Goal: Task Accomplishment & Management: Manage account settings

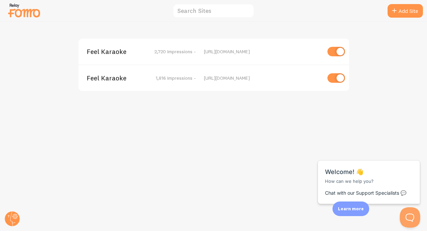
click at [112, 51] on span "Feel Karaoke" at bounding box center [114, 52] width 55 height 6
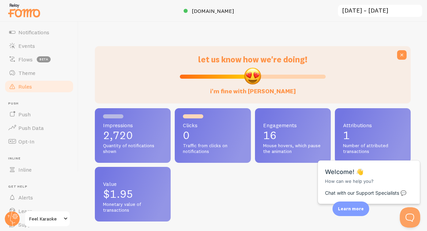
scroll to position [76, 0]
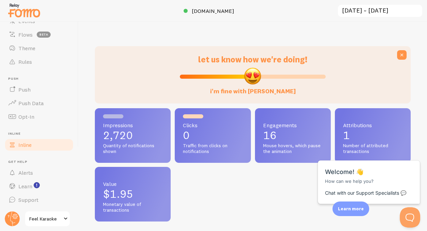
click at [22, 144] on span "Inline" at bounding box center [24, 145] width 13 height 7
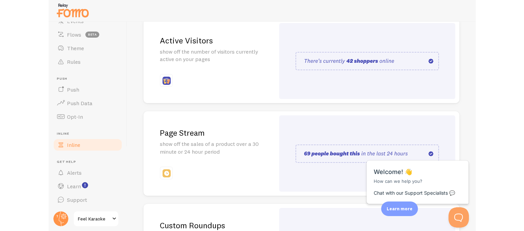
scroll to position [102, 0]
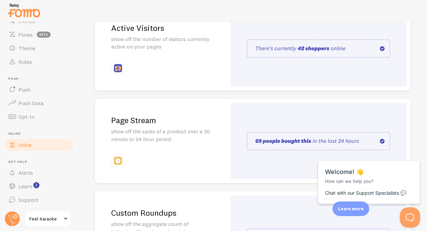
click at [138, 124] on h2 "Page Stream" at bounding box center [160, 120] width 99 height 11
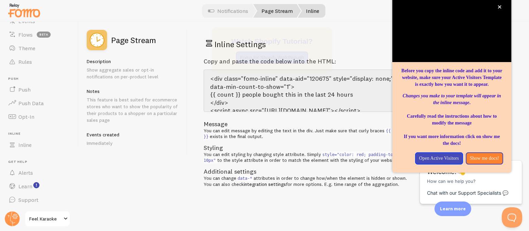
click at [279, 12] on link "Page Stream" at bounding box center [277, 11] width 48 height 14
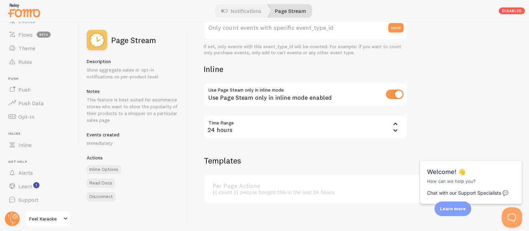
scroll to position [276, 0]
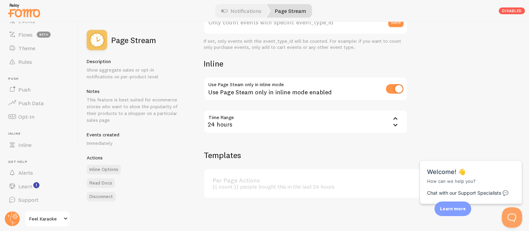
click at [372, 218] on div "Settings Connection Connection disabled Disabled Connections won't create new E…" at bounding box center [357, 127] width 341 height 210
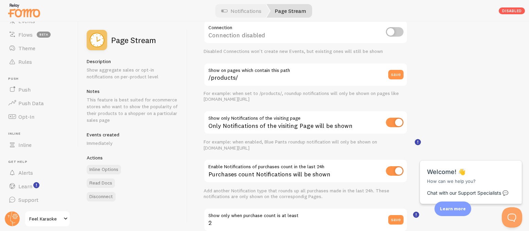
scroll to position [0, 0]
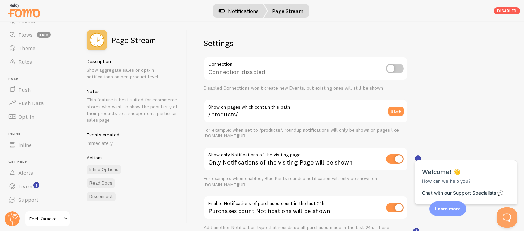
click at [238, 13] on link "Notifications" at bounding box center [238, 11] width 56 height 14
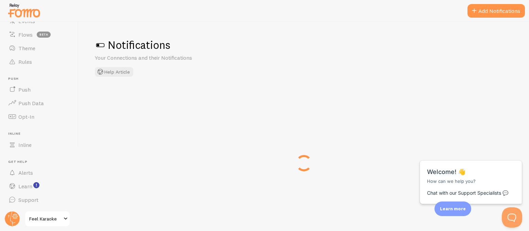
checkbox input "false"
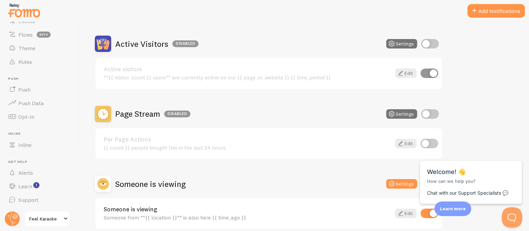
scroll to position [89, 0]
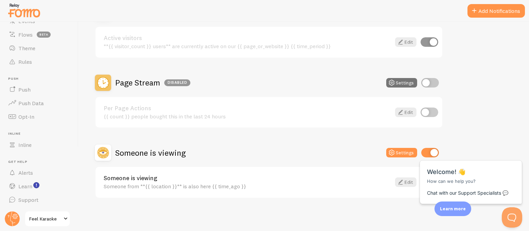
click at [474, 130] on div "Active Visitors Disabled Settings Active visitors **{{ visitor_count }} users**…" at bounding box center [304, 101] width 418 height 194
click at [471, 129] on div "Active Visitors Disabled Settings Active visitors **{{ visitor_count }} users**…" at bounding box center [304, 101] width 418 height 194
click at [474, 154] on span "Close" at bounding box center [507, 152] width 11 height 5
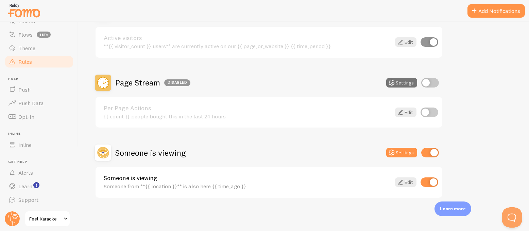
scroll to position [0, 0]
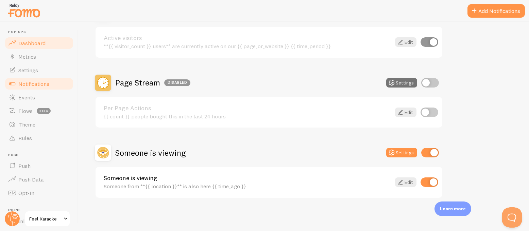
click at [30, 44] on span "Dashboard" at bounding box center [31, 43] width 27 height 7
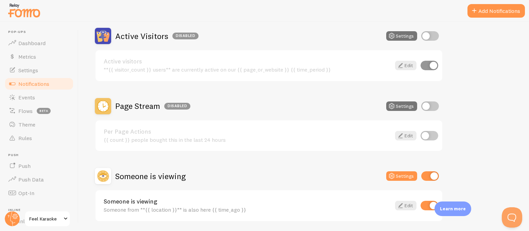
scroll to position [89, 0]
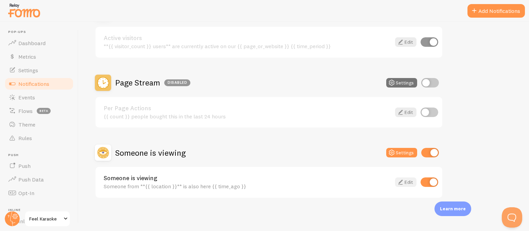
click at [405, 182] on link "Edit" at bounding box center [405, 183] width 21 height 10
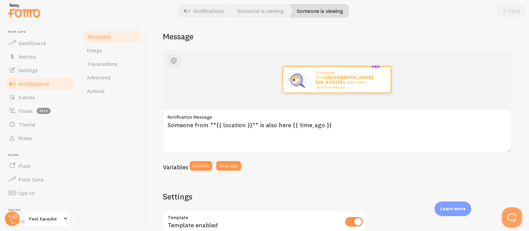
scroll to position [54, 0]
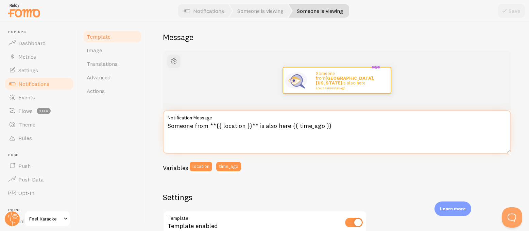
drag, startPoint x: 339, startPoint y: 125, endPoint x: 291, endPoint y: 126, distance: 47.2
click at [291, 126] on textarea "Someone from **{{ location }}** is also here {{ time_ago }}" at bounding box center [337, 131] width 348 height 43
click at [258, 127] on textarea "Someone from **{{ location }}** is also here {{ time_ago }}" at bounding box center [337, 131] width 348 height 43
drag, startPoint x: 256, startPoint y: 126, endPoint x: 261, endPoint y: 127, distance: 4.8
click at [261, 127] on textarea "Someone from **{{ location }}** is also here {{ time_ago }}" at bounding box center [337, 131] width 348 height 43
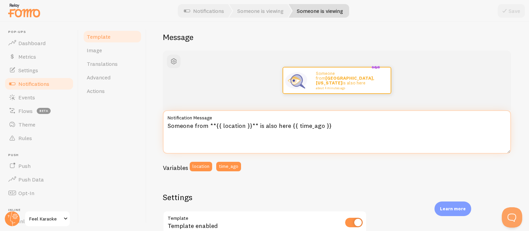
drag, startPoint x: 192, startPoint y: 126, endPoint x: 163, endPoint y: 127, distance: 28.2
click at [163, 127] on textarea "Someone from **{{ location }}** is also here {{ time_ago }}" at bounding box center [337, 131] width 348 height 43
drag, startPoint x: 270, startPoint y: 125, endPoint x: 293, endPoint y: 126, distance: 23.1
click at [293, 126] on textarea "Reservation from **{{ location }}** is also here {{ time_ago }}" at bounding box center [337, 131] width 348 height 43
click at [200, 126] on textarea "Reservation from **{{ location }}** is also here {{ time_ago }}" at bounding box center [337, 131] width 348 height 43
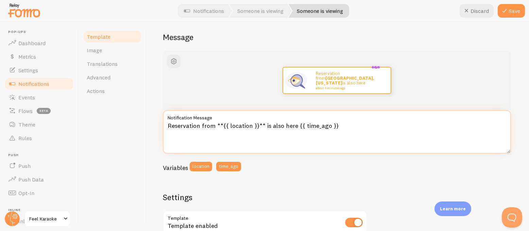
drag, startPoint x: 271, startPoint y: 126, endPoint x: 352, endPoint y: 121, distance: 81.3
click at [352, 121] on div "Reservation from **{{ location }}** is also here {{ time_ago }} Notification Me…" at bounding box center [337, 131] width 348 height 43
click at [348, 125] on textarea "Reservation from **{{ location }}** is also here {{ time_ago }}" at bounding box center [337, 131] width 348 height 43
drag, startPoint x: 342, startPoint y: 125, endPoint x: 273, endPoint y: 125, distance: 69.0
click at [273, 125] on textarea "Reservation from **{{ location }}** is also here {{ time_ago }}" at bounding box center [337, 131] width 348 height 43
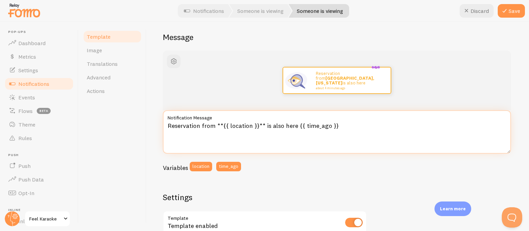
click at [269, 129] on textarea "Reservation from **{{ location }}** is also here {{ time_ago }}" at bounding box center [337, 131] width 348 height 43
drag, startPoint x: 270, startPoint y: 126, endPoint x: 355, endPoint y: 124, distance: 84.3
click at [355, 124] on textarea "Reservation from **{{ location }}** is also here {{ time_ago }}" at bounding box center [337, 131] width 348 height 43
click at [199, 127] on textarea "Reservation from **{{ location }}** is rising" at bounding box center [337, 131] width 348 height 43
click at [307, 128] on textarea "Reservations from **{{ location }}** is rising" at bounding box center [337, 131] width 348 height 43
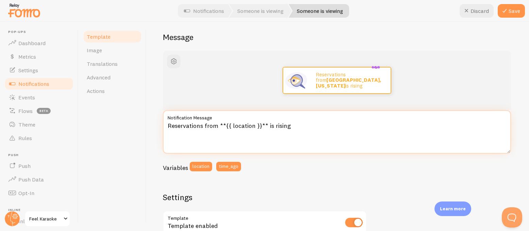
click at [202, 127] on textarea "Reservations from **{{ location }}** is rising" at bounding box center [337, 131] width 348 height 43
click at [290, 125] on textarea "Reservation from **{{ location }}** is rising" at bounding box center [337, 131] width 348 height 43
drag, startPoint x: 199, startPoint y: 126, endPoint x: 167, endPoint y: 129, distance: 32.0
click at [167, 128] on textarea "Reservation from **{{ location }}** in progress" at bounding box center [337, 131] width 348 height 43
drag, startPoint x: 245, startPoint y: 126, endPoint x: 287, endPoint y: 125, distance: 42.8
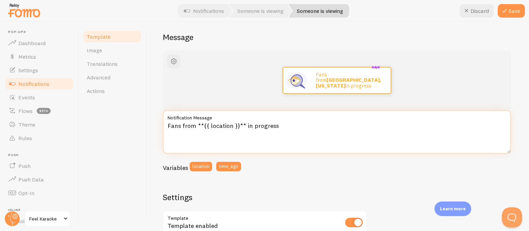
click at [287, 125] on textarea "Fans from **{{ location }}** in progress" at bounding box center [337, 131] width 348 height 43
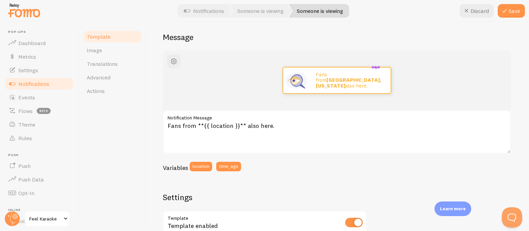
click at [337, 176] on div "Fans from Manhattan, New York also here. Fans from **{{ location }}** also here…" at bounding box center [338, 230] width 350 height 358
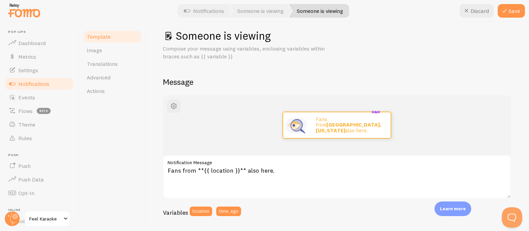
scroll to position [13, 0]
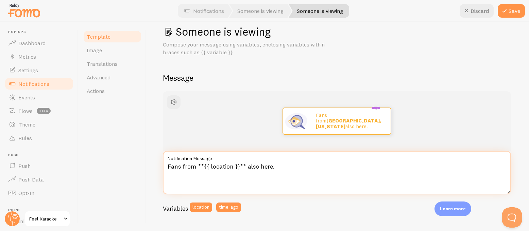
drag, startPoint x: 278, startPoint y: 167, endPoint x: 257, endPoint y: 166, distance: 21.1
click at [257, 166] on textarea "Fans from **{{ location }}** also here." at bounding box center [337, 172] width 348 height 43
type textarea "Fans from **{{ location }}** also looking to book."
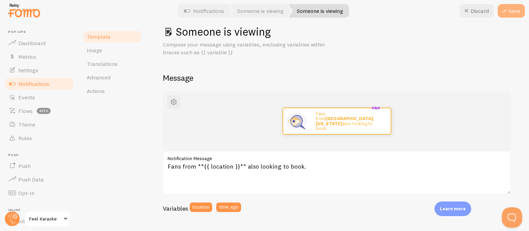
click at [474, 11] on button "Save" at bounding box center [510, 11] width 27 height 14
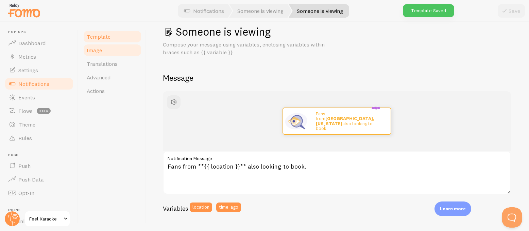
click at [95, 52] on span "Image" at bounding box center [94, 50] width 15 height 7
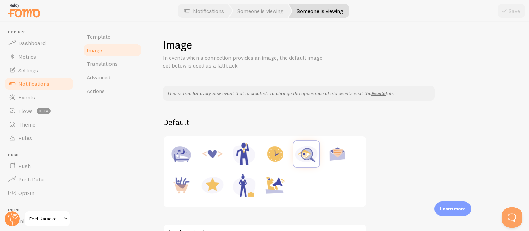
click at [93, 51] on span "Image" at bounding box center [94, 50] width 15 height 7
click at [95, 39] on span "Template" at bounding box center [99, 36] width 24 height 7
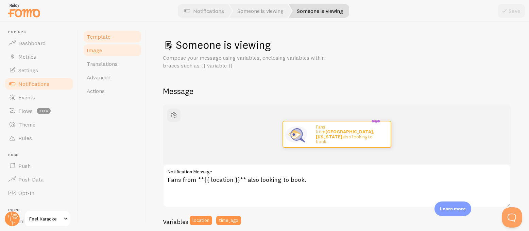
click at [94, 51] on span "Image" at bounding box center [94, 50] width 15 height 7
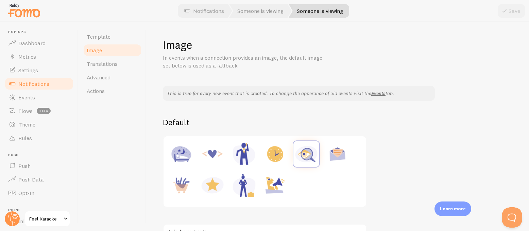
click at [214, 185] on img at bounding box center [212, 186] width 26 height 26
type input "https://fomo.com/images/widget/template_defaults/rating.jpg"
click at [474, 8] on button "Save" at bounding box center [510, 11] width 27 height 14
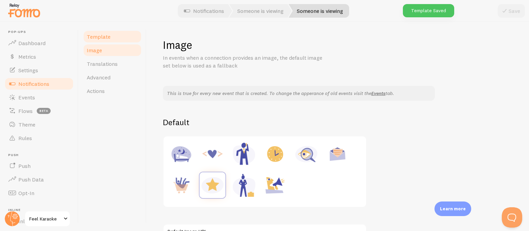
click at [96, 35] on span "Template" at bounding box center [99, 36] width 24 height 7
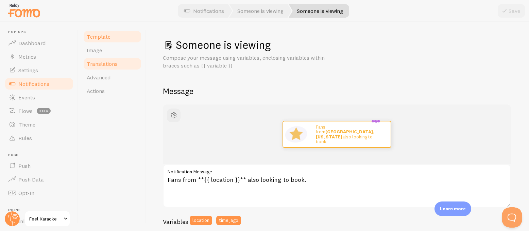
click at [99, 67] on span "Translations" at bounding box center [102, 63] width 31 height 7
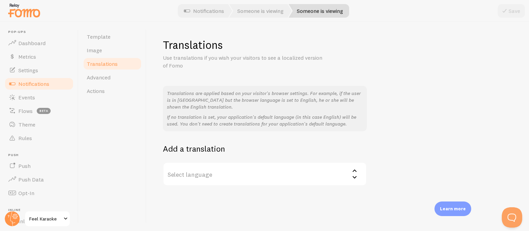
click at [206, 171] on label "Select language" at bounding box center [265, 174] width 204 height 24
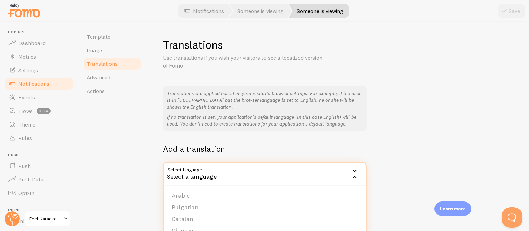
click at [153, 153] on div "Translations Use translations if you wish your visitors to see a localized vers…" at bounding box center [337, 127] width 382 height 210
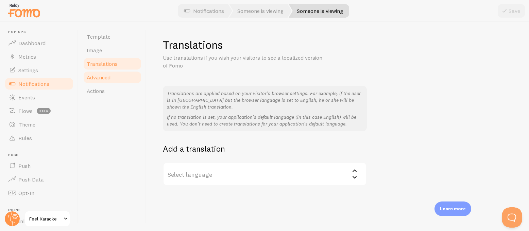
click at [98, 76] on span "Advanced" at bounding box center [99, 77] width 24 height 7
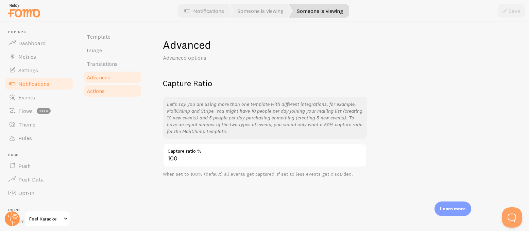
click at [94, 91] on span "Actions" at bounding box center [96, 91] width 18 height 7
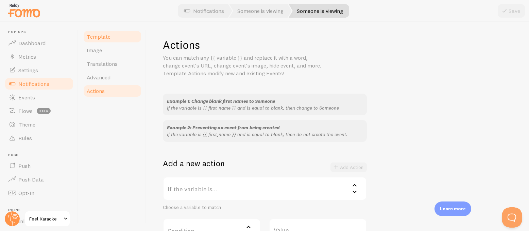
click at [94, 39] on span "Template" at bounding box center [99, 36] width 24 height 7
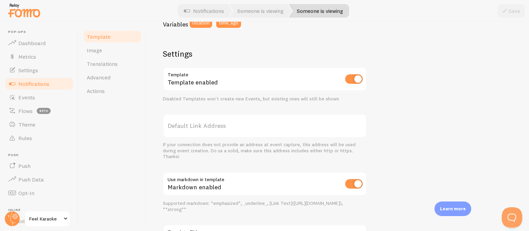
scroll to position [260, 0]
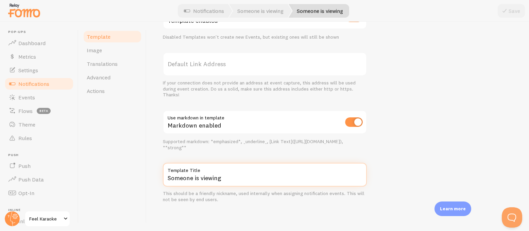
drag, startPoint x: 227, startPoint y: 179, endPoint x: 166, endPoint y: 177, distance: 60.8
click at [166, 177] on input "Someone is viewing" at bounding box center [265, 175] width 204 height 24
click at [188, 175] on input "Someone is viewing" at bounding box center [265, 175] width 204 height 24
drag, startPoint x: 198, startPoint y: 177, endPoint x: 157, endPoint y: 178, distance: 41.1
click at [157, 178] on div "Someone is viewing Compose your message using variables, enclosing variables wi…" at bounding box center [337, 127] width 382 height 210
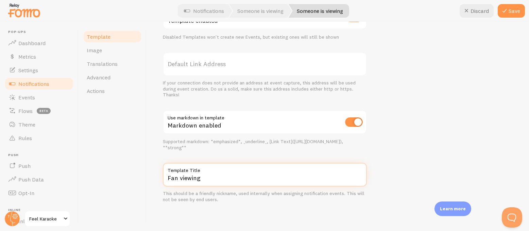
click at [222, 178] on input "Fan viewing" at bounding box center [265, 175] width 204 height 24
click at [178, 179] on input "Fan viewing" at bounding box center [265, 175] width 204 height 24
type input "Fan viewing"
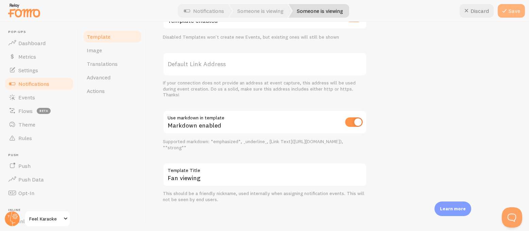
click at [474, 7] on button "Save" at bounding box center [510, 11] width 27 height 14
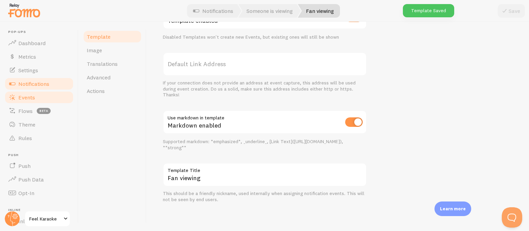
click at [23, 100] on span "Events" at bounding box center [26, 97] width 17 height 7
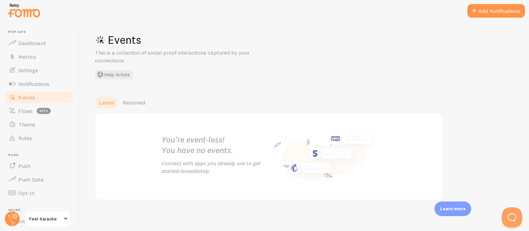
scroll to position [7, 0]
click at [133, 101] on span "Removed" at bounding box center [134, 101] width 22 height 7
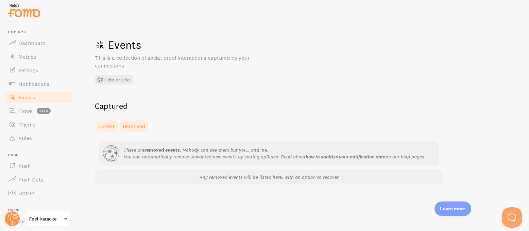
click at [102, 124] on span "Latest" at bounding box center [107, 126] width 16 height 7
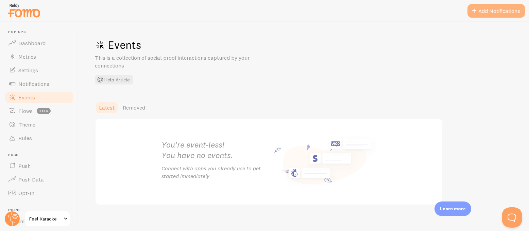
click at [474, 10] on button "Add Notifications" at bounding box center [495, 11] width 57 height 14
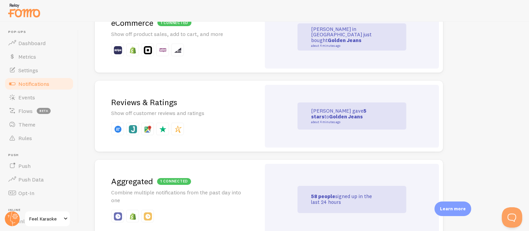
scroll to position [184, 0]
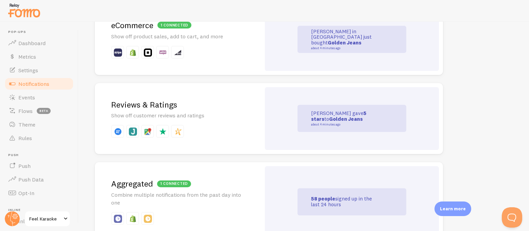
click at [300, 117] on div "John just gave 5 stars to Golden Jeans about 4 minutes ago" at bounding box center [351, 118] width 109 height 27
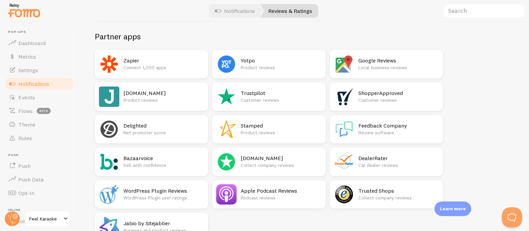
scroll to position [104, 0]
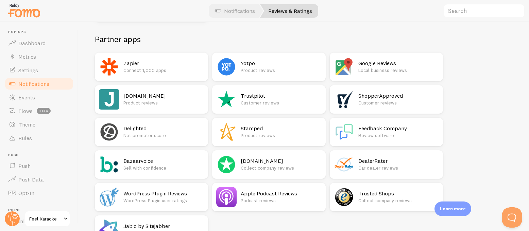
click at [388, 65] on h2 "Google Reviews" at bounding box center [398, 63] width 81 height 7
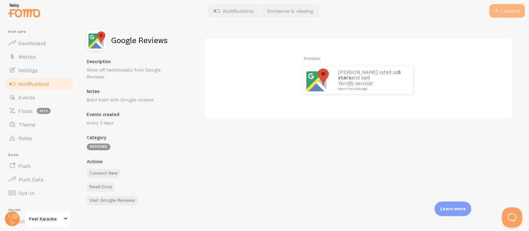
click at [474, 12] on button "Connect" at bounding box center [507, 11] width 36 height 14
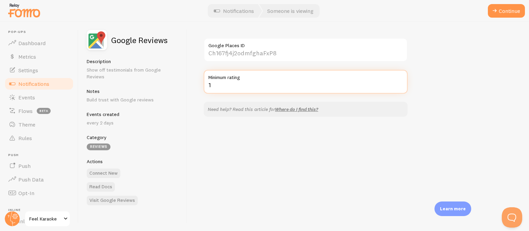
click at [401, 83] on input "1" at bounding box center [305, 82] width 204 height 24
click at [401, 83] on input "2" at bounding box center [305, 82] width 204 height 24
click at [401, 83] on input "3" at bounding box center [305, 82] width 204 height 24
type input "4"
click at [401, 83] on input "4" at bounding box center [305, 82] width 204 height 24
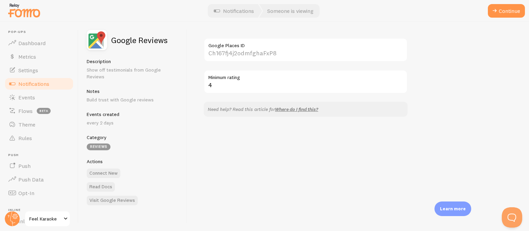
click at [474, 59] on div "Google Places ID 4 Minimum rating Need help? Read this article for Where do I f…" at bounding box center [357, 127] width 341 height 210
click at [474, 12] on button "Continue" at bounding box center [506, 11] width 37 height 14
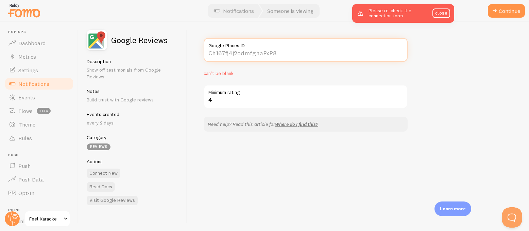
click at [249, 54] on input "Google Places ID" at bounding box center [305, 50] width 204 height 24
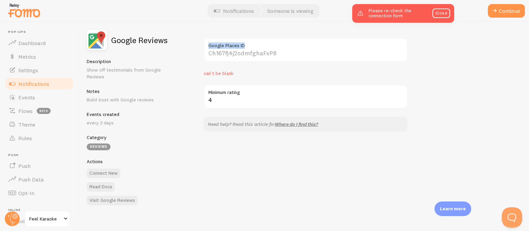
drag, startPoint x: 248, startPoint y: 46, endPoint x: 207, endPoint y: 46, distance: 41.4
click at [207, 46] on label "Google Places ID" at bounding box center [305, 44] width 204 height 12
copy label "Google Places ID"
click at [454, 79] on div "Google Places ID can't be blank 4 Minimum rating Need help? Read this article f…" at bounding box center [357, 127] width 341 height 210
click at [443, 15] on link "close" at bounding box center [441, 13] width 18 height 10
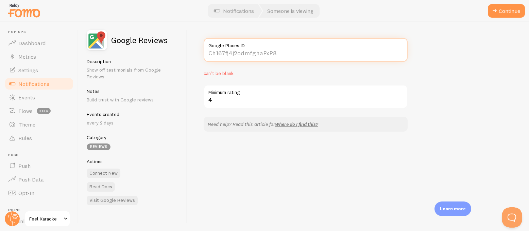
click at [279, 53] on input "Google Places ID" at bounding box center [305, 50] width 204 height 24
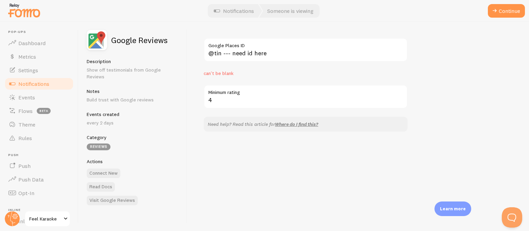
click at [337, 181] on div "@tin --- need id here Google Places ID can't be blank 4 Minimum rating Need hel…" at bounding box center [357, 127] width 341 height 210
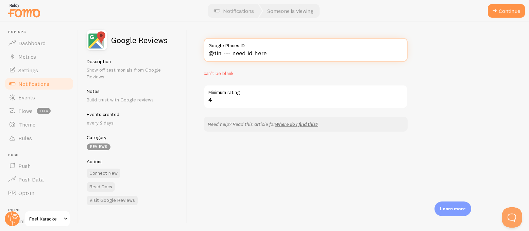
click at [277, 52] on input "@tin --- need id here" at bounding box center [305, 50] width 204 height 24
paste input "ChIJy5bAtpy4woAR1CmisQe8Td4"
type input "ChIJy5bAtpy4woAR1CmisQe8Td4"
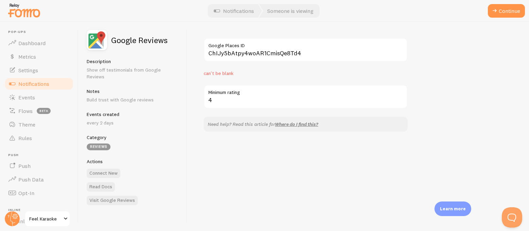
click at [473, 63] on div "ChIJy5bAtpy4woAR1CmisQe8Td4 Google Places ID can't be blank 4 Minimum rating Ne…" at bounding box center [357, 127] width 341 height 210
click at [474, 9] on button "Continue" at bounding box center [506, 11] width 37 height 14
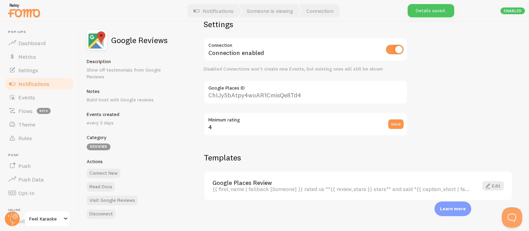
scroll to position [21, 0]
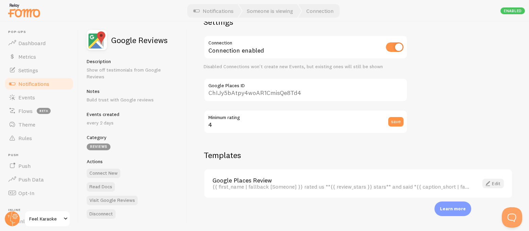
click at [474, 183] on link "Edit" at bounding box center [492, 184] width 21 height 10
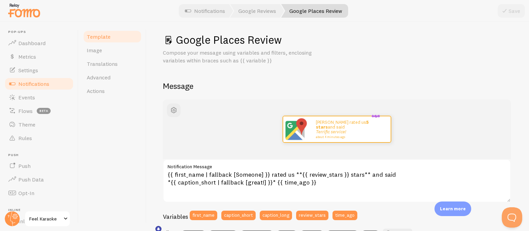
scroll to position [25, 0]
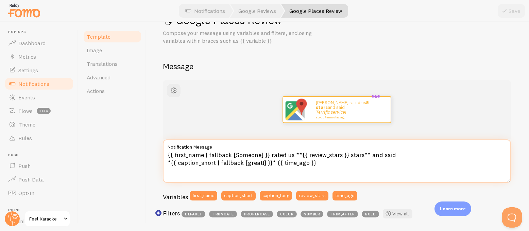
drag, startPoint x: 318, startPoint y: 163, endPoint x: 273, endPoint y: 163, distance: 44.8
click at [273, 162] on textarea "{{ first_name | fallback [Someone] }} rated us **{{ review_stars }} stars** and…" at bounding box center [337, 161] width 348 height 43
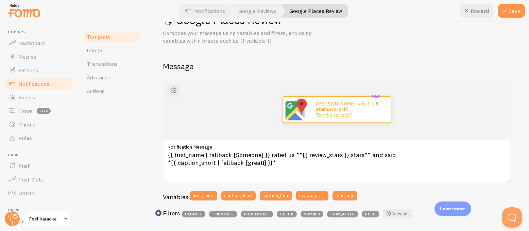
click at [134, 132] on div "Template Image Translations Advanced Actions" at bounding box center [112, 127] width 68 height 210
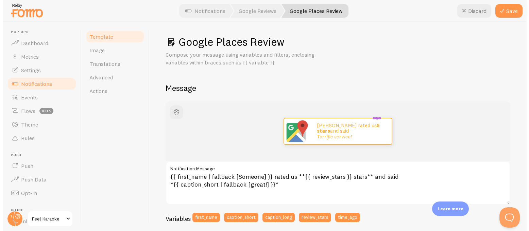
scroll to position [4, 0]
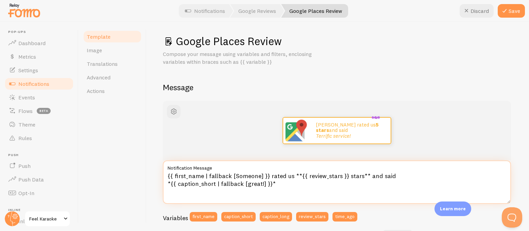
click at [388, 176] on textarea "{{ first_name | fallback [Someone] }} rated us **{{ review_stars }} stars** and…" at bounding box center [337, 182] width 348 height 43
type textarea "{{ first_name | fallback [Someone] }} rated us **{{ review_stars }} stars** for…"
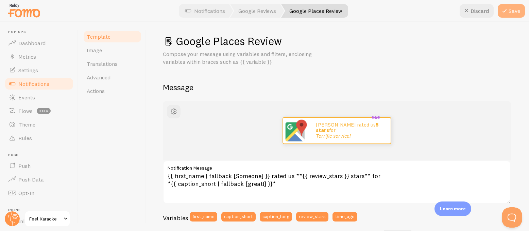
click at [474, 11] on button "Save" at bounding box center [510, 11] width 27 height 14
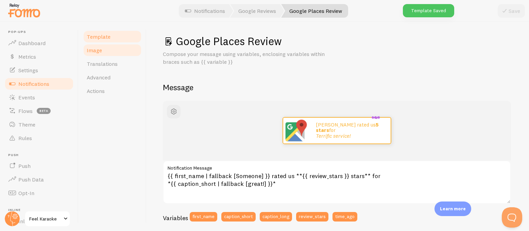
click at [91, 50] on span "Image" at bounding box center [94, 50] width 15 height 7
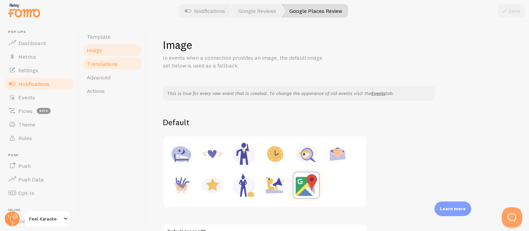
click at [100, 64] on span "Translations" at bounding box center [102, 63] width 31 height 7
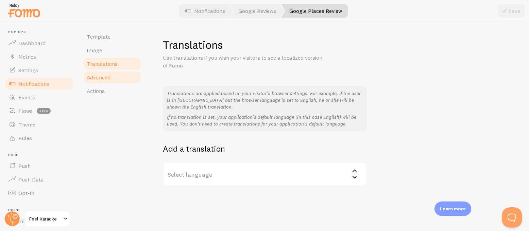
click at [97, 78] on span "Advanced" at bounding box center [99, 77] width 24 height 7
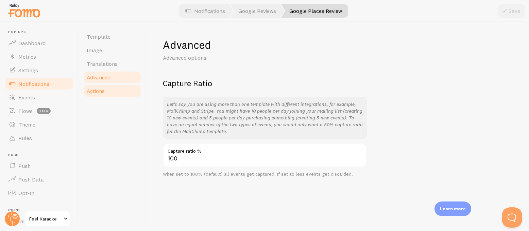
click at [94, 95] on link "Actions" at bounding box center [112, 91] width 59 height 14
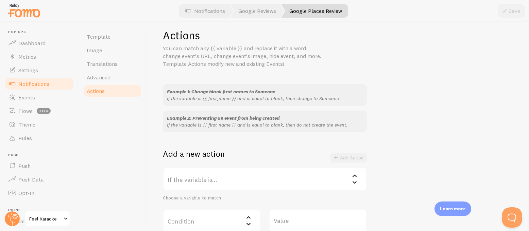
scroll to position [12, 0]
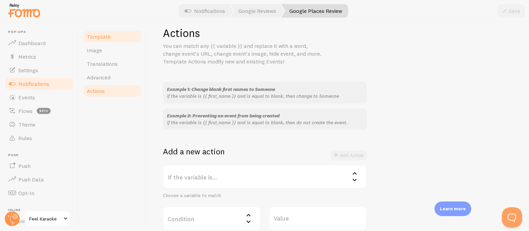
click at [99, 37] on span "Template" at bounding box center [99, 36] width 24 height 7
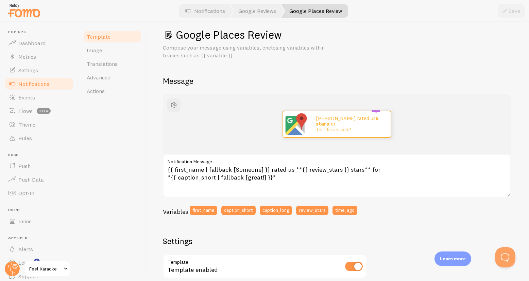
scroll to position [10, 0]
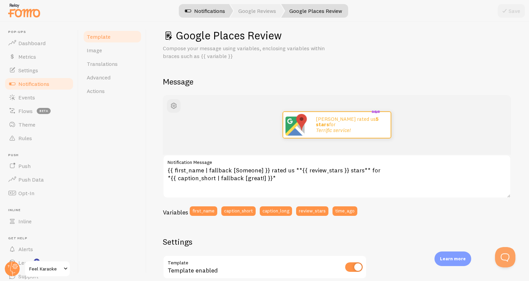
click at [209, 11] on link "Notifications" at bounding box center [205, 11] width 56 height 14
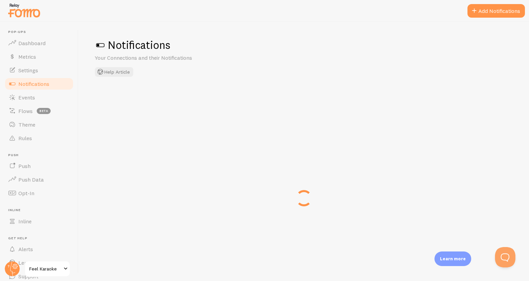
checkbox input "true"
checkbox input "false"
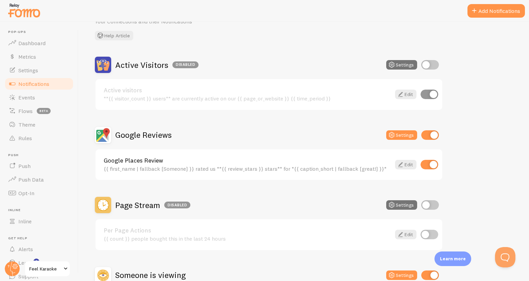
scroll to position [41, 0]
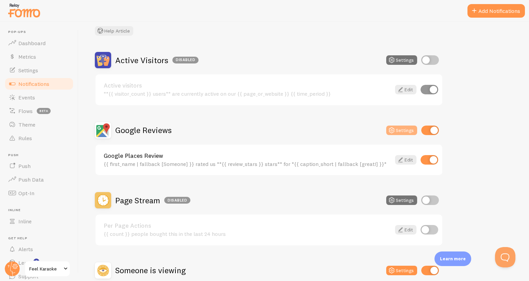
click at [402, 131] on button "Settings" at bounding box center [401, 131] width 31 height 10
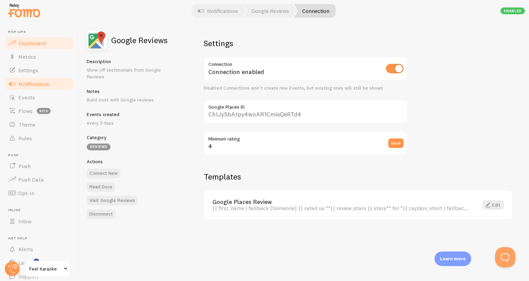
click at [31, 42] on span "Dashboard" at bounding box center [31, 43] width 27 height 7
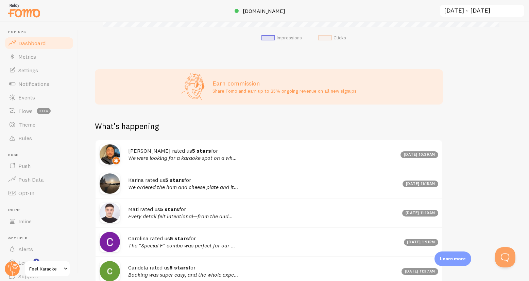
scroll to position [342, 0]
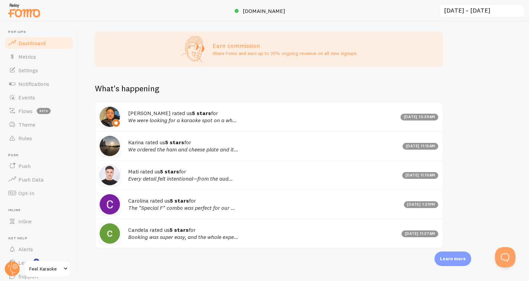
click at [474, 59] on div "let us know how we're doing! i'm fine with Fomo Impressions 2,720 Quantity of n…" at bounding box center [303, 152] width 450 height 260
click at [474, 122] on div "let us know how we're doing! i'm fine with Fomo Impressions 2,720 Quantity of n…" at bounding box center [303, 152] width 450 height 260
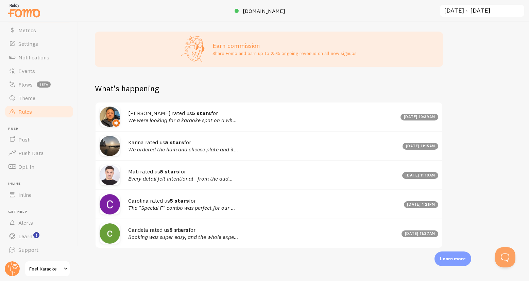
scroll to position [0, 0]
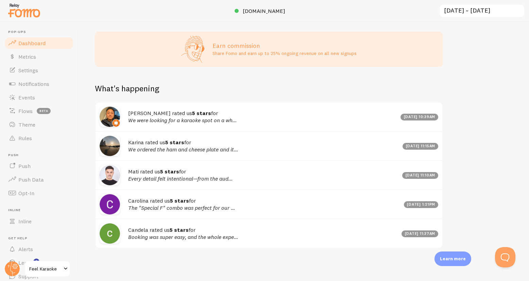
click at [26, 10] on img at bounding box center [24, 10] width 34 height 17
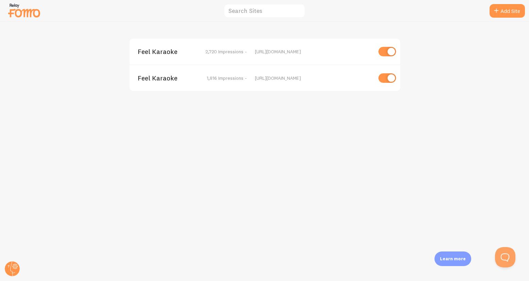
click at [208, 50] on span "2,720 Impressions -" at bounding box center [225, 52] width 41 height 6
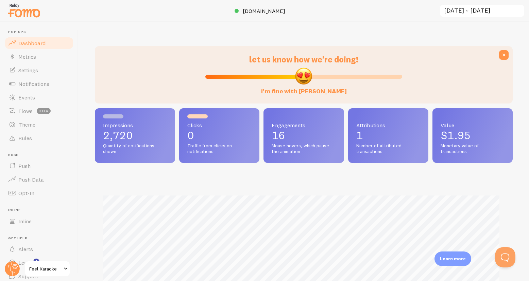
scroll to position [178, 412]
click at [31, 84] on span "Notifications" at bounding box center [33, 84] width 31 height 7
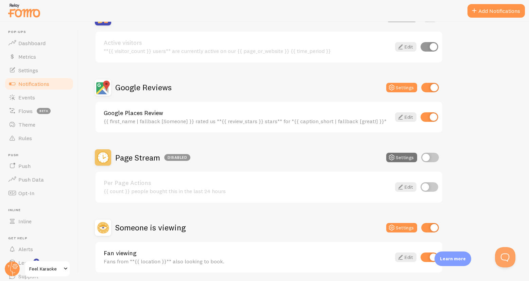
scroll to position [109, 0]
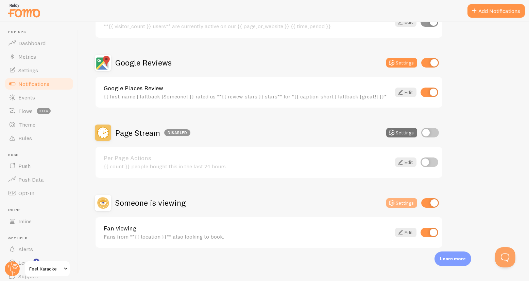
click at [406, 200] on button "Settings" at bounding box center [401, 203] width 31 height 10
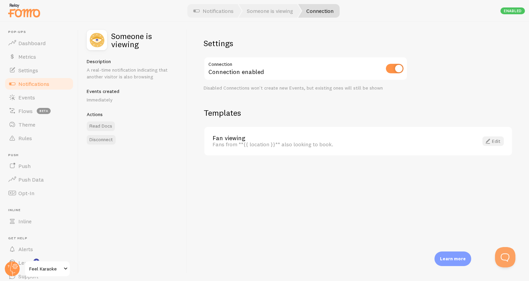
click at [474, 140] on link "Edit" at bounding box center [492, 142] width 21 height 10
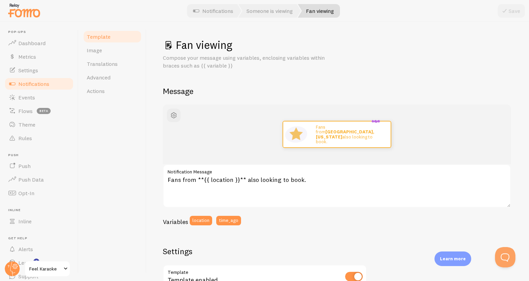
click at [27, 86] on span "Notifications" at bounding box center [33, 84] width 31 height 7
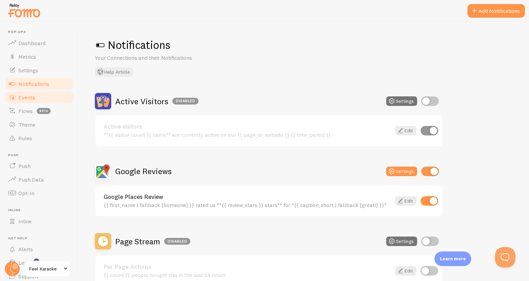
click at [22, 99] on span "Events" at bounding box center [26, 97] width 17 height 7
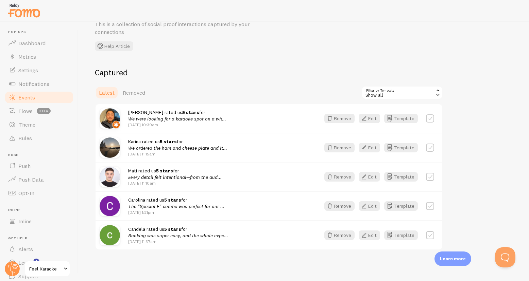
scroll to position [35, 0]
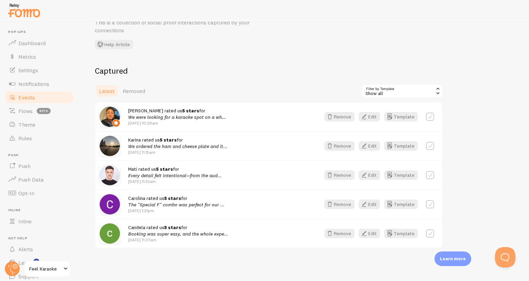
click at [413, 90] on div "Show all" at bounding box center [402, 91] width 82 height 14
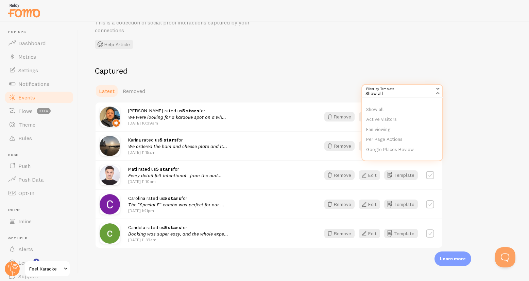
click at [456, 57] on div "Events This is a collection of social proof interactions captured by your conne…" at bounding box center [303, 152] width 450 height 260
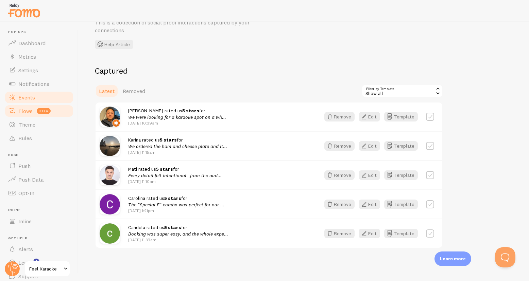
click at [30, 112] on span "Flows" at bounding box center [25, 111] width 14 height 7
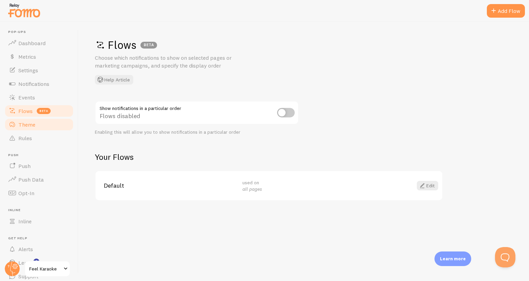
click at [28, 125] on span "Theme" at bounding box center [26, 124] width 17 height 7
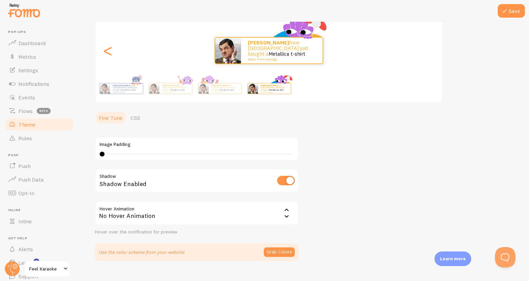
scroll to position [88, 0]
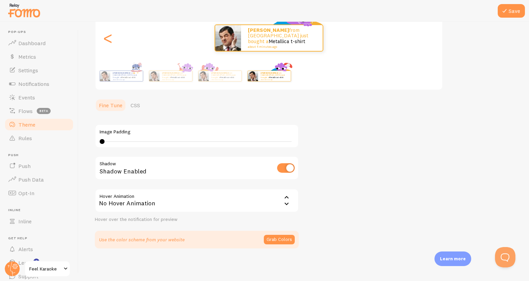
click at [282, 200] on div "No Hover Animation" at bounding box center [197, 201] width 204 height 24
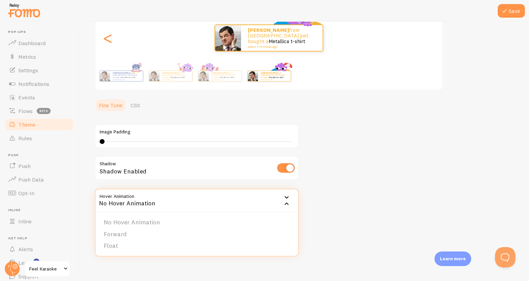
click at [406, 190] on div "Theme Choose a theme for your notifications Summer: Beach Ryan from United Stat…" at bounding box center [304, 99] width 418 height 299
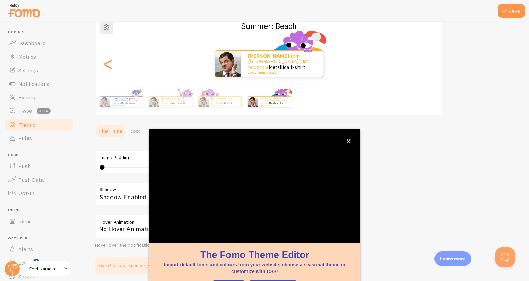
scroll to position [42, 0]
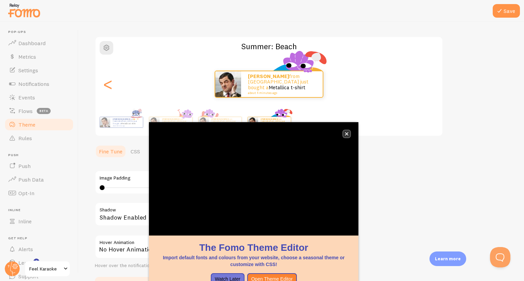
click at [344, 134] on icon "close," at bounding box center [346, 134] width 4 height 4
click at [212, 120] on strong "[PERSON_NAME]" at bounding box center [219, 119] width 16 height 3
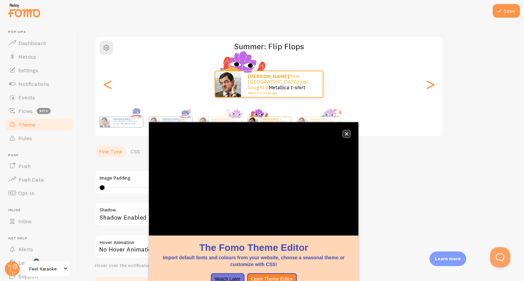
click at [347, 136] on icon "close," at bounding box center [346, 134] width 4 height 4
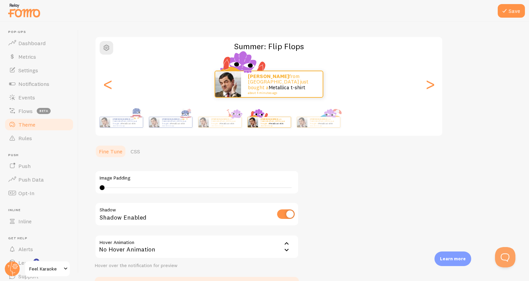
click at [376, 175] on div "Theme Choose a theme for your notifications Summer: Flip Flops Ryan from United…" at bounding box center [304, 145] width 418 height 299
click at [230, 122] on link "Metallica t-shirt" at bounding box center [226, 123] width 15 height 3
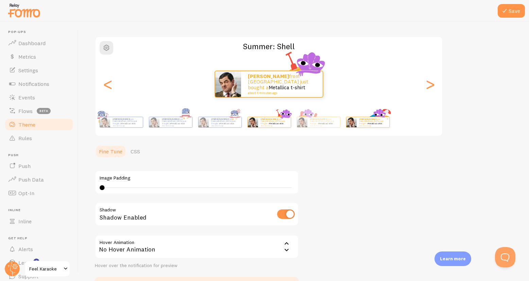
click at [369, 125] on small "about 4 minutes ago" at bounding box center [372, 125] width 26 height 1
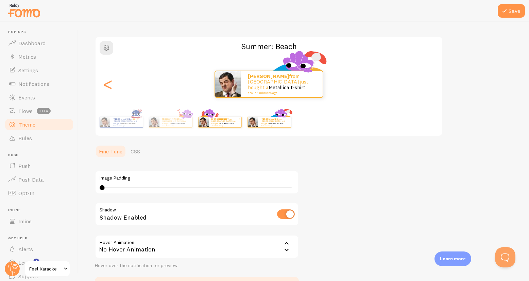
click at [227, 125] on small "about 4 minutes ago" at bounding box center [224, 125] width 26 height 1
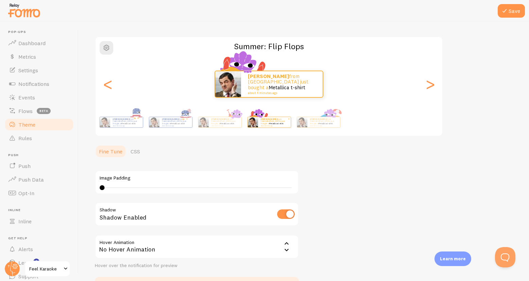
click at [247, 125] on img at bounding box center [252, 122] width 10 height 10
click at [247, 122] on img at bounding box center [252, 122] width 10 height 10
click at [219, 125] on div "Ryan from United States just bought a Metallica t-shirt about 4 minutes ago" at bounding box center [225, 122] width 33 height 10
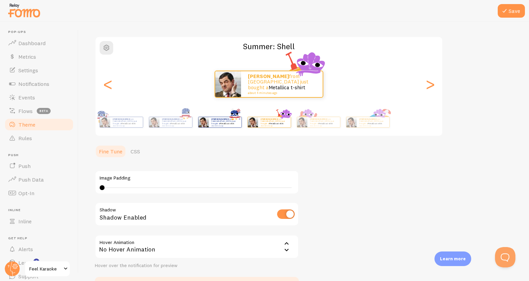
click at [224, 122] on link "Metallica t-shirt" at bounding box center [226, 123] width 15 height 3
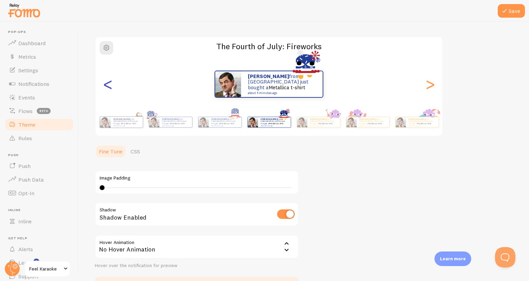
click at [106, 86] on div "<" at bounding box center [108, 84] width 8 height 49
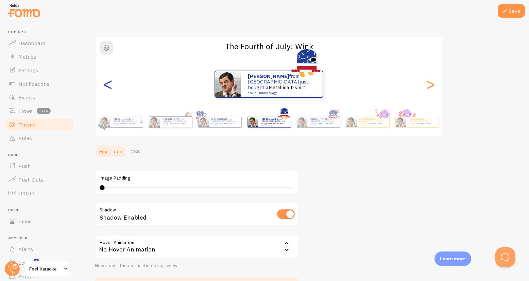
click at [106, 86] on div "<" at bounding box center [108, 84] width 8 height 49
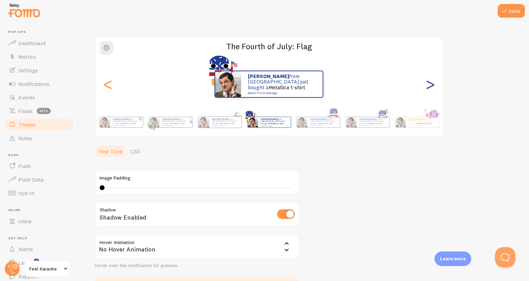
click at [433, 89] on div ">" at bounding box center [430, 84] width 8 height 49
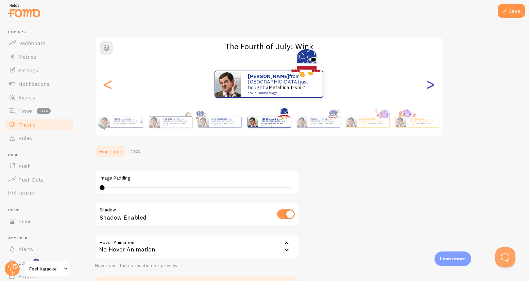
click at [433, 89] on div ">" at bounding box center [430, 84] width 8 height 49
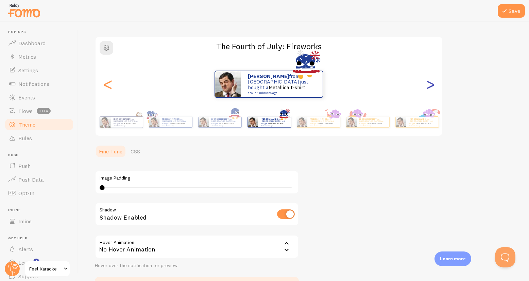
click at [433, 89] on div ">" at bounding box center [430, 84] width 8 height 49
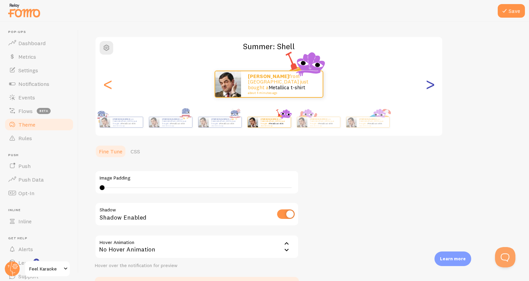
click at [433, 89] on div ">" at bounding box center [430, 84] width 8 height 49
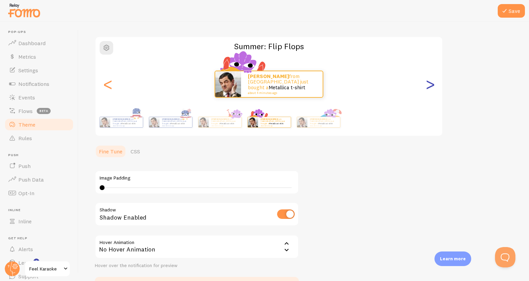
click at [433, 89] on div ">" at bounding box center [430, 84] width 8 height 49
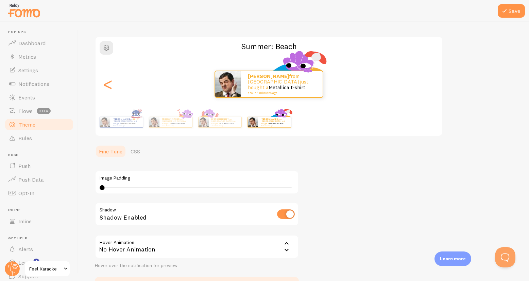
click at [433, 89] on div "Ryan from United States just bought a Metallica t-shirt about 4 minutes ago" at bounding box center [268, 84] width 347 height 27
click at [106, 83] on div "<" at bounding box center [108, 84] width 8 height 49
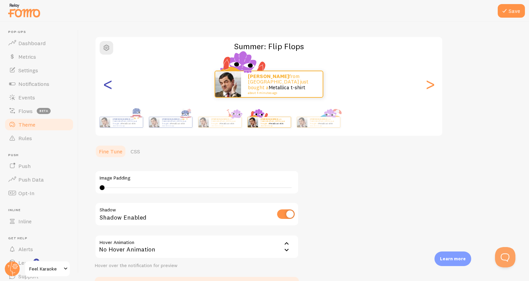
click at [107, 83] on div "<" at bounding box center [108, 84] width 8 height 49
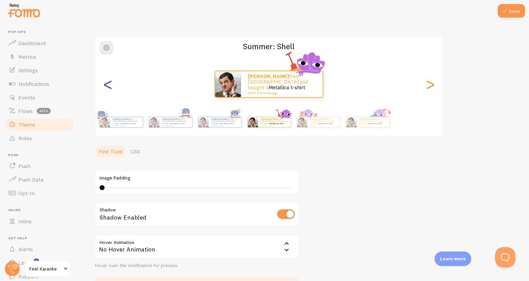
click at [107, 83] on div "<" at bounding box center [108, 84] width 8 height 49
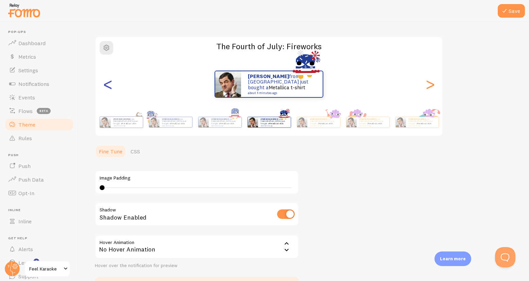
click at [107, 83] on div "<" at bounding box center [108, 84] width 8 height 49
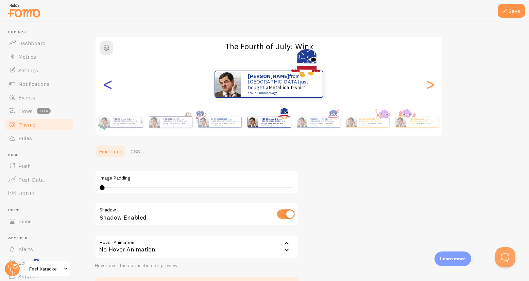
click at [107, 83] on div "<" at bounding box center [108, 84] width 8 height 49
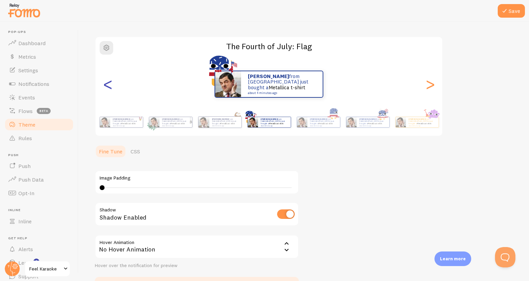
click at [107, 83] on div "<" at bounding box center [108, 84] width 8 height 49
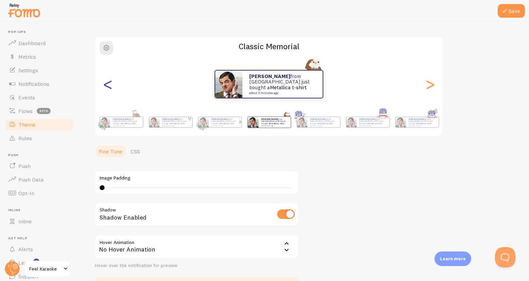
click at [107, 83] on div "<" at bounding box center [108, 84] width 8 height 49
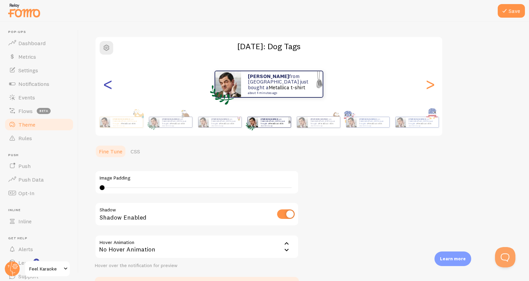
click at [107, 83] on div "<" at bounding box center [108, 84] width 8 height 49
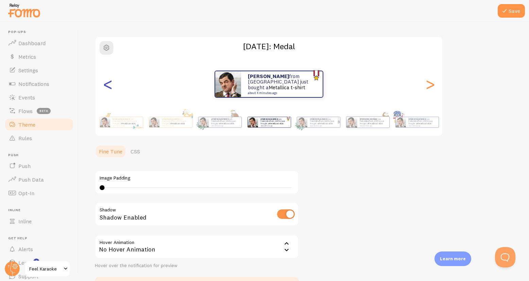
click at [107, 83] on div "<" at bounding box center [108, 84] width 8 height 49
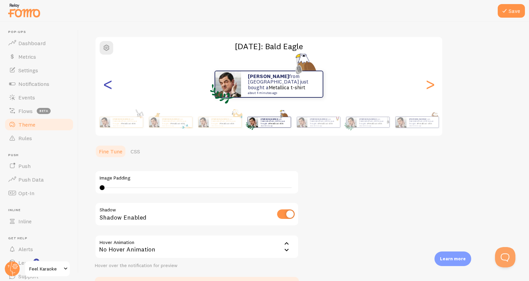
click at [107, 83] on div "<" at bounding box center [108, 84] width 8 height 49
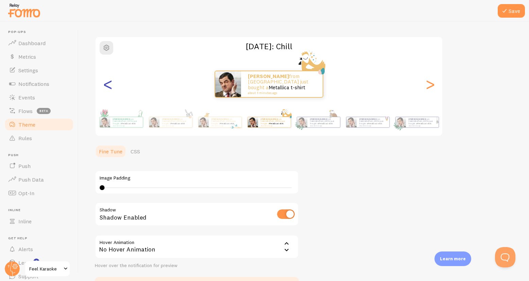
click at [107, 83] on div "<" at bounding box center [108, 84] width 8 height 49
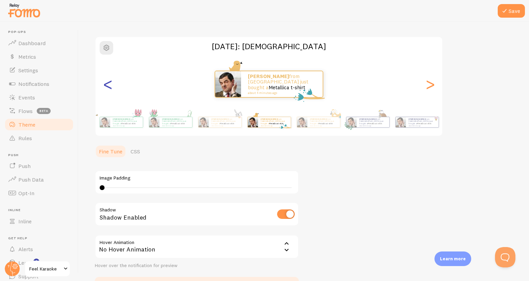
click at [107, 84] on div "<" at bounding box center [108, 84] width 8 height 49
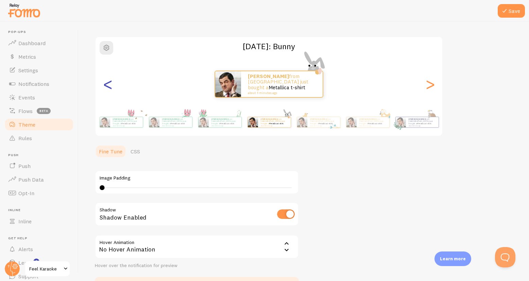
click at [107, 84] on div "<" at bounding box center [108, 84] width 8 height 49
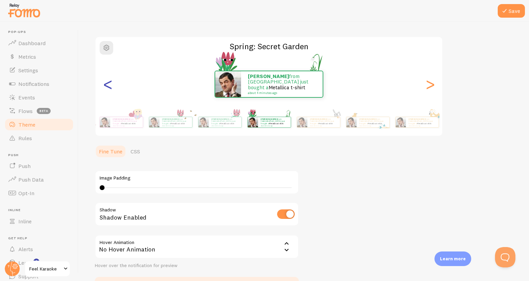
click at [107, 84] on div "<" at bounding box center [108, 84] width 8 height 49
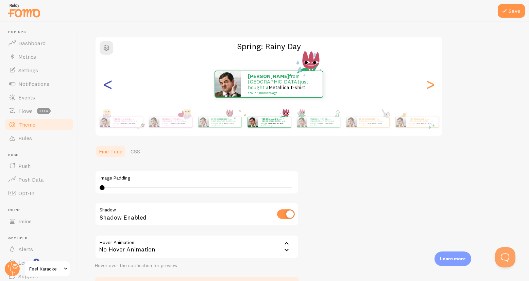
click at [107, 84] on div "<" at bounding box center [108, 84] width 8 height 49
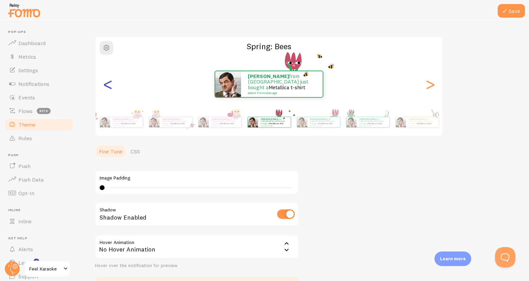
click at [107, 84] on div "<" at bounding box center [108, 84] width 8 height 49
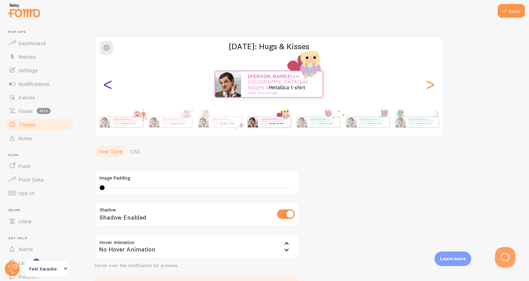
click at [107, 84] on div "<" at bounding box center [108, 84] width 8 height 49
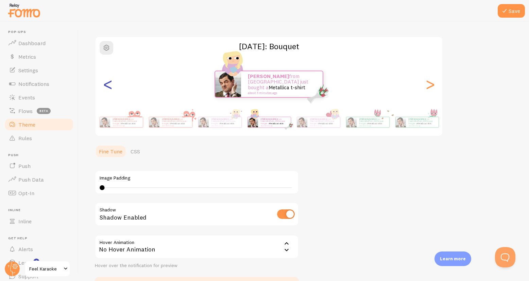
click at [107, 84] on div "<" at bounding box center [108, 84] width 8 height 49
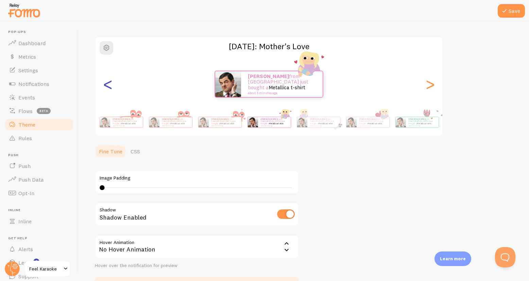
click at [107, 84] on div "<" at bounding box center [108, 84] width 8 height 49
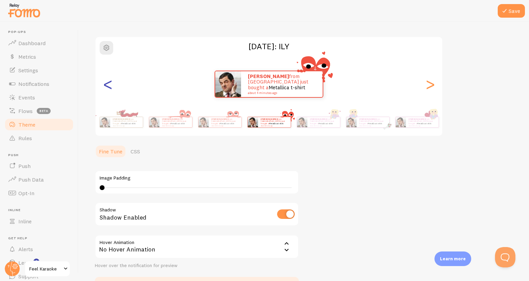
click at [107, 84] on div "<" at bounding box center [108, 84] width 8 height 49
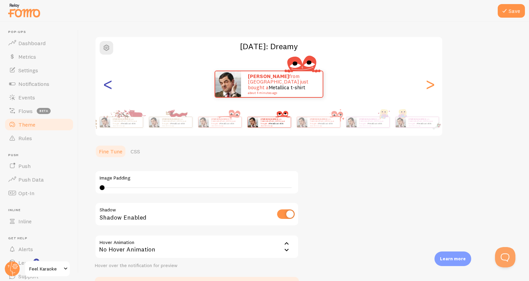
click at [108, 84] on div "<" at bounding box center [108, 84] width 8 height 49
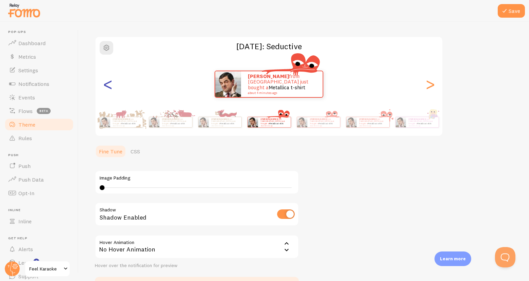
click at [108, 84] on div "<" at bounding box center [108, 84] width 8 height 49
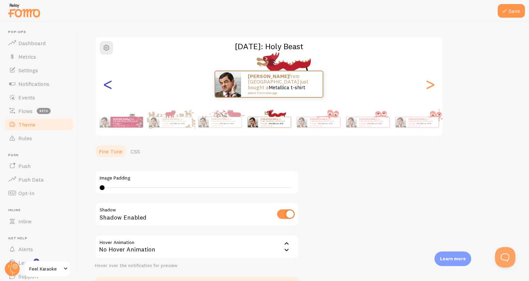
click at [108, 84] on div "<" at bounding box center [108, 84] width 8 height 49
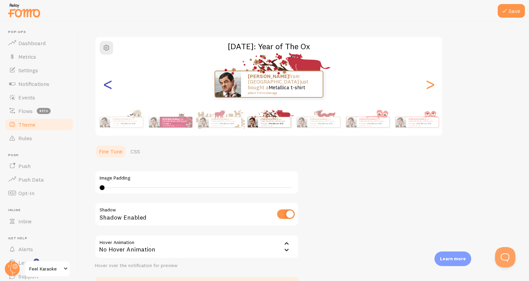
click at [108, 84] on div "<" at bounding box center [108, 84] width 8 height 49
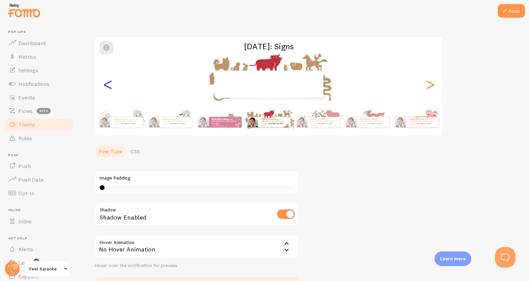
click at [108, 84] on div "<" at bounding box center [108, 84] width 8 height 49
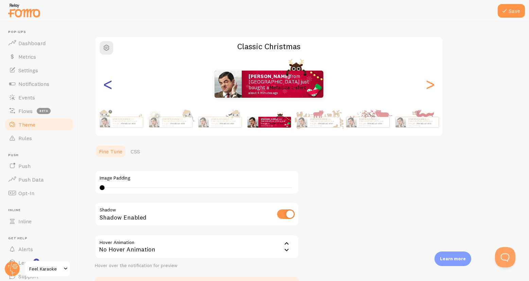
click at [108, 84] on div "<" at bounding box center [108, 84] width 8 height 49
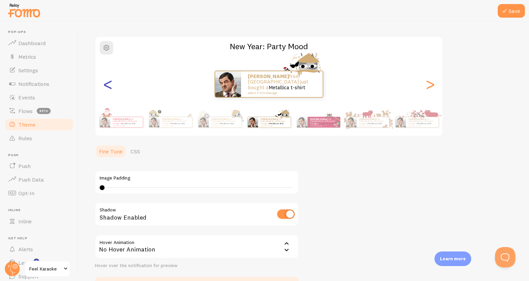
click at [108, 84] on div "<" at bounding box center [108, 84] width 8 height 49
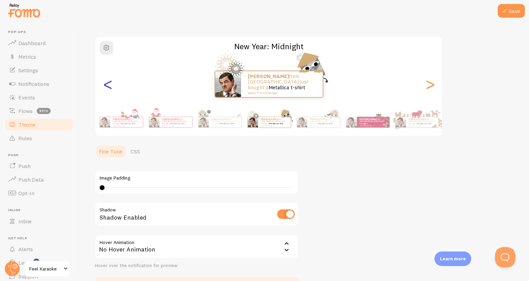
click at [105, 83] on div "<" at bounding box center [108, 84] width 8 height 49
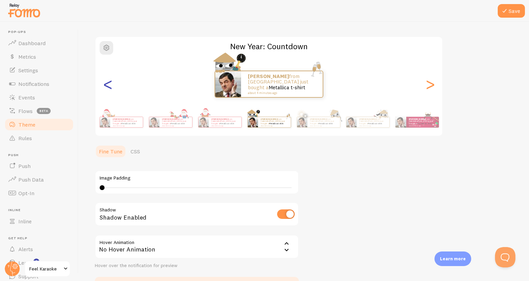
click at [105, 83] on div "<" at bounding box center [108, 84] width 8 height 49
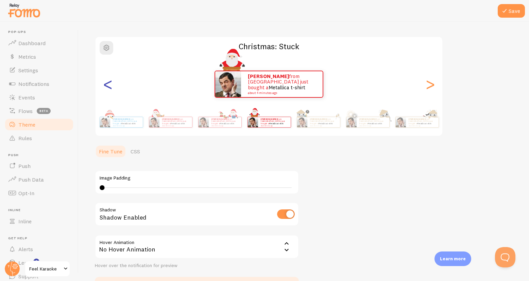
click at [105, 83] on div "<" at bounding box center [108, 84] width 8 height 49
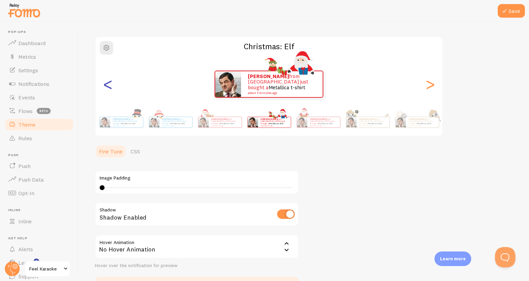
click at [105, 83] on div "<" at bounding box center [108, 84] width 8 height 49
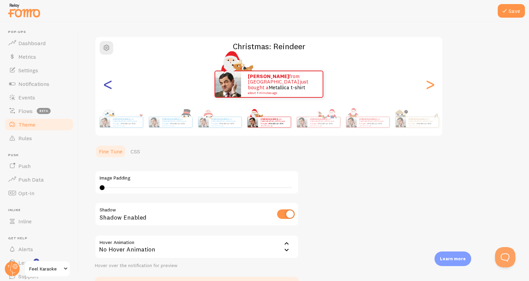
click at [105, 83] on div "<" at bounding box center [108, 84] width 8 height 49
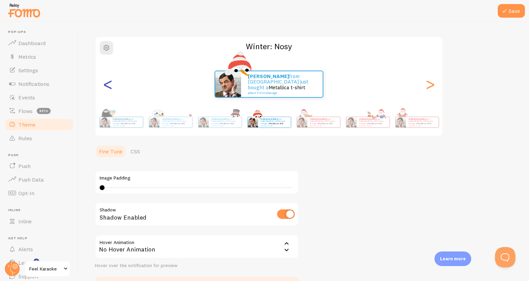
click at [108, 85] on div "<" at bounding box center [108, 84] width 8 height 49
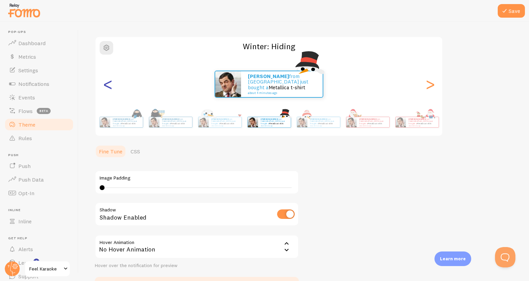
click at [108, 85] on div "<" at bounding box center [108, 84] width 8 height 49
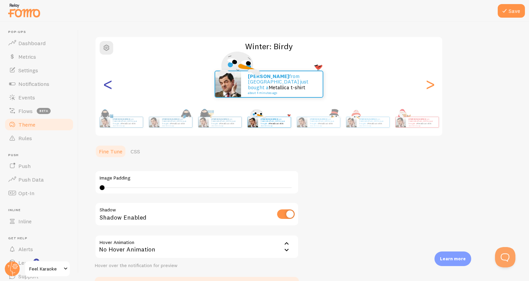
click at [108, 85] on div "<" at bounding box center [108, 84] width 8 height 49
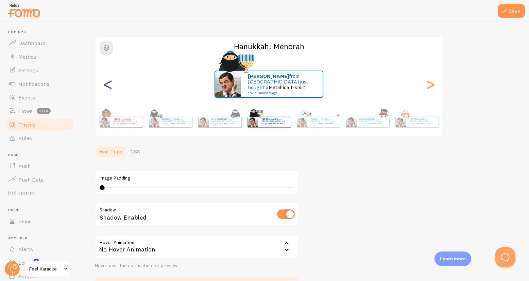
click at [108, 85] on div "<" at bounding box center [108, 84] width 8 height 49
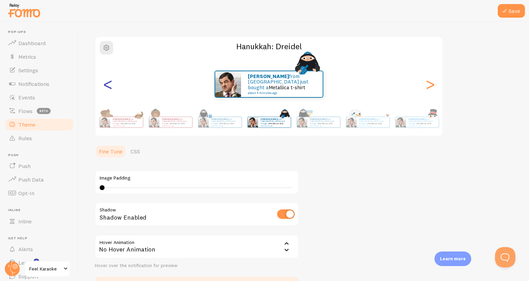
click at [108, 85] on div "<" at bounding box center [108, 84] width 8 height 49
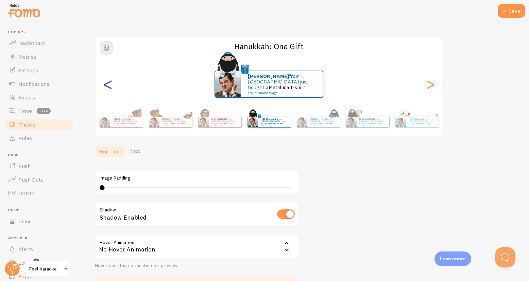
click at [108, 85] on div "<" at bounding box center [108, 84] width 8 height 49
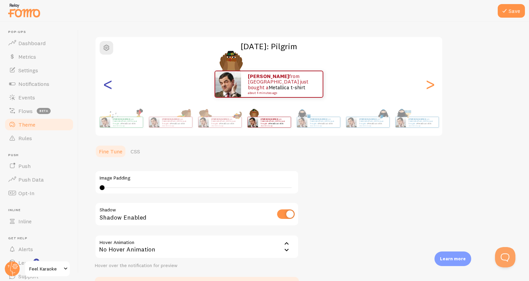
click at [108, 85] on div "<" at bounding box center [108, 84] width 8 height 49
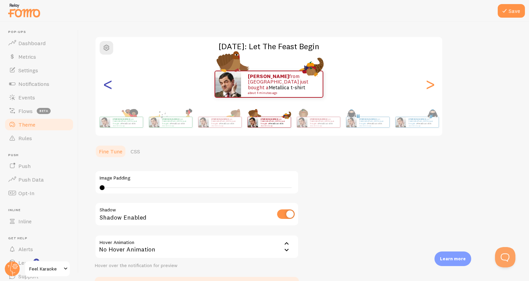
click at [108, 85] on div "<" at bounding box center [108, 84] width 8 height 49
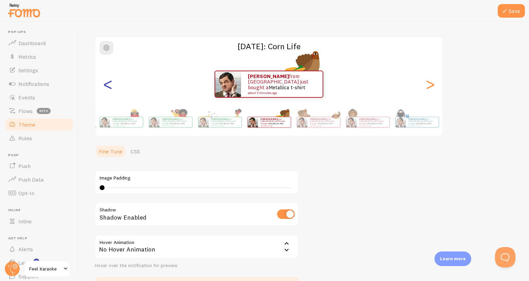
click at [108, 85] on div "<" at bounding box center [108, 84] width 8 height 49
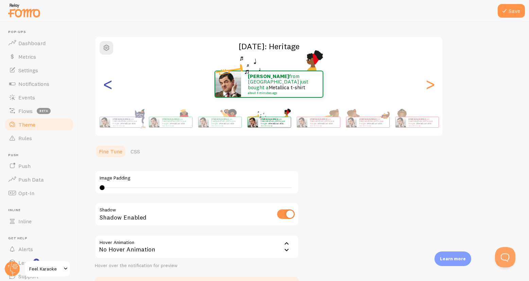
click at [108, 85] on div "<" at bounding box center [108, 84] width 8 height 49
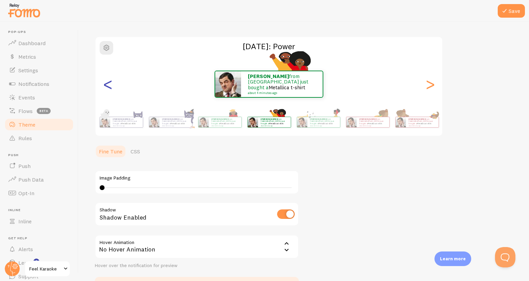
click at [108, 85] on div "<" at bounding box center [108, 84] width 8 height 49
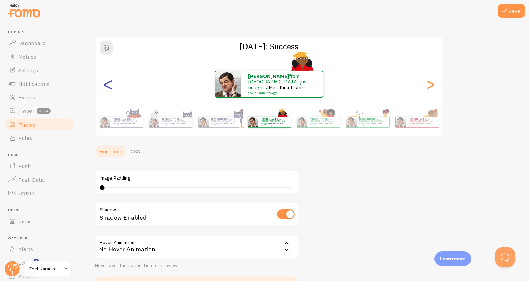
click at [108, 85] on div "<" at bounding box center [108, 84] width 8 height 49
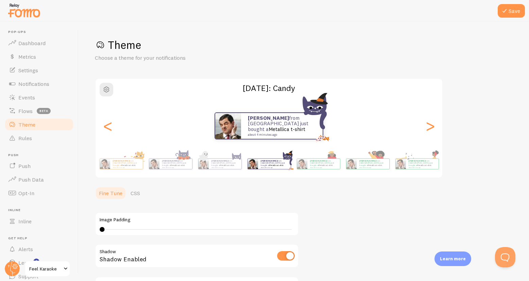
click at [108, 102] on div "<" at bounding box center [108, 126] width 8 height 49
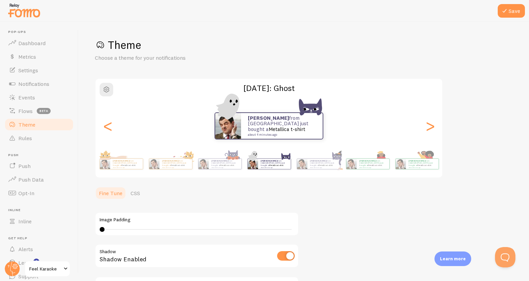
scroll to position [42, 0]
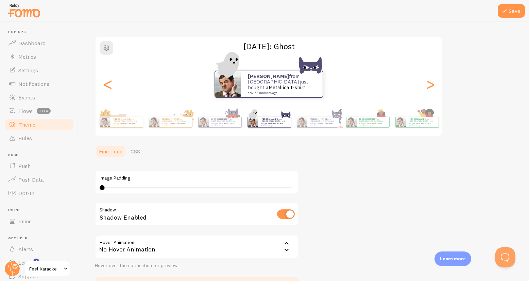
click at [108, 85] on div "<" at bounding box center [108, 84] width 8 height 49
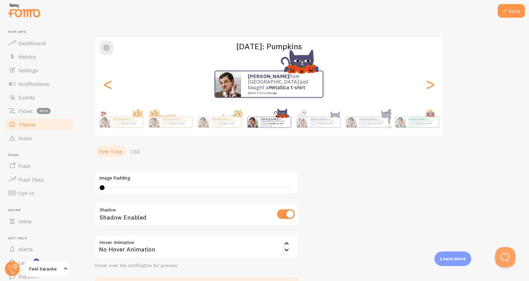
click at [108, 85] on div "<" at bounding box center [108, 84] width 8 height 49
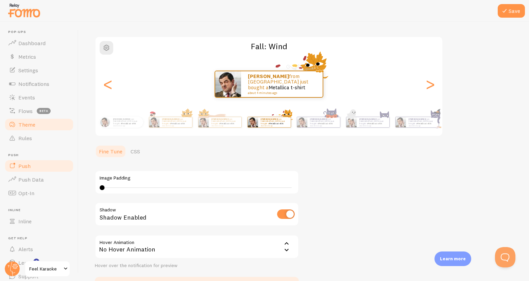
click at [21, 166] on span "Push" at bounding box center [24, 166] width 12 height 7
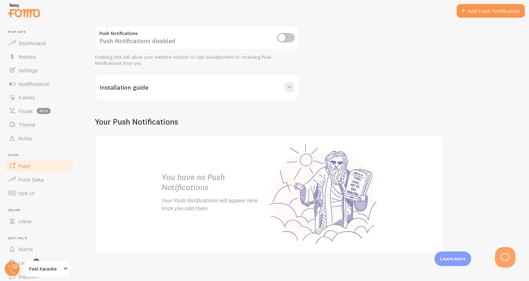
scroll to position [87, 0]
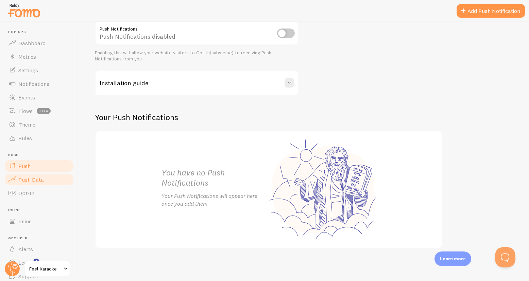
click at [22, 181] on span "Push Data" at bounding box center [30, 179] width 25 height 7
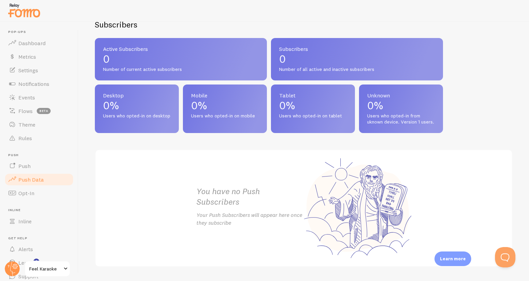
scroll to position [299, 0]
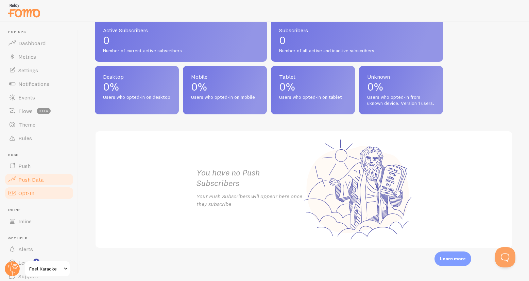
click at [23, 196] on span "Opt-In" at bounding box center [26, 193] width 16 height 7
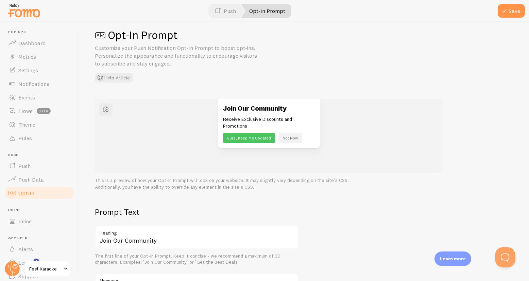
scroll to position [13, 0]
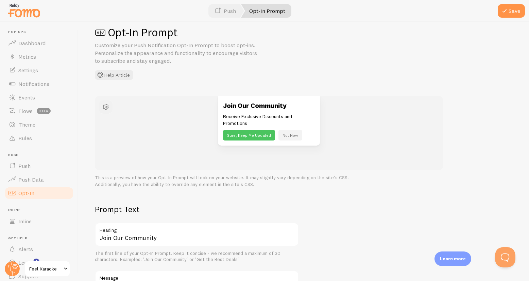
click at [104, 107] on span "button" at bounding box center [106, 107] width 8 height 8
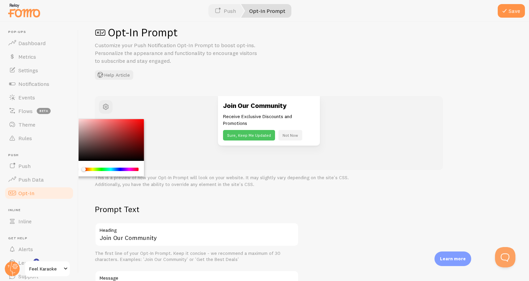
click at [232, 71] on div "Opt-In Prompt Customize your Push Notification Opt-In Prompt to boost opt-ins. …" at bounding box center [304, 52] width 418 height 54
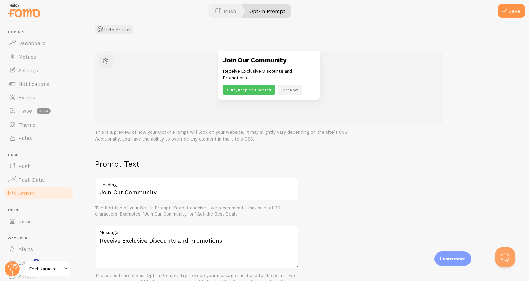
scroll to position [64, 0]
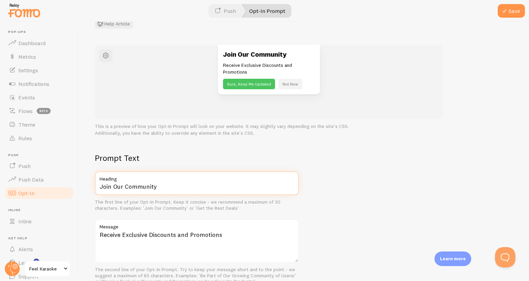
drag, startPoint x: 159, startPoint y: 187, endPoint x: 95, endPoint y: 185, distance: 64.2
click at [95, 185] on input "Join Our Community" at bounding box center [197, 184] width 204 height 24
type input "S"
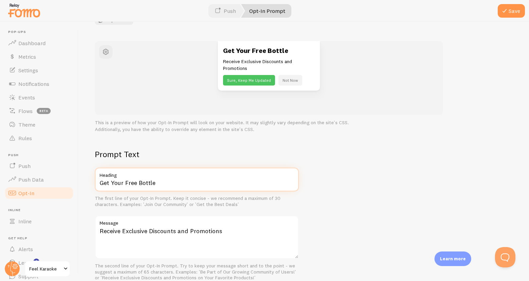
scroll to position [67, 0]
type input "Get Your Free Bottle"
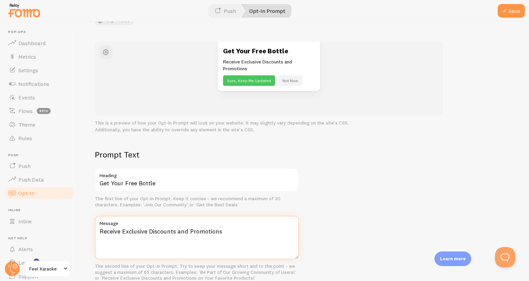
drag, startPoint x: 230, startPoint y: 232, endPoint x: 91, endPoint y: 233, distance: 139.3
click at [91, 233] on div "Opt-In Prompt Customize your Push Notification Opt-In Prompt to boost opt-ins. …" at bounding box center [303, 152] width 450 height 260
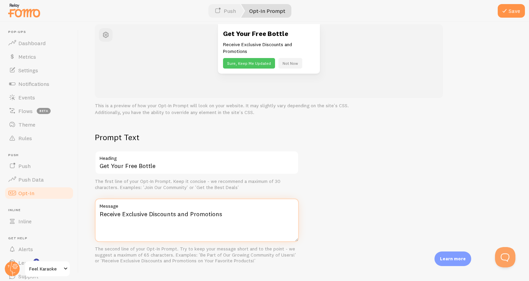
scroll to position [84, 0]
paste textarea "🥂🍾"
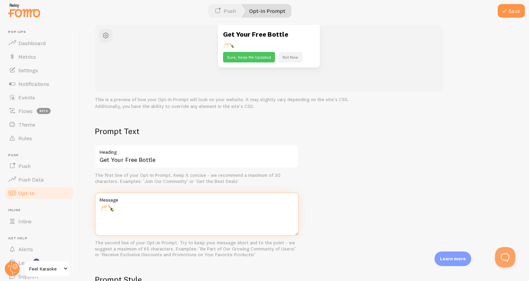
paste textarea "First Booking = FREE Bottle of Bubbly! 🍾 Book [DATE]"
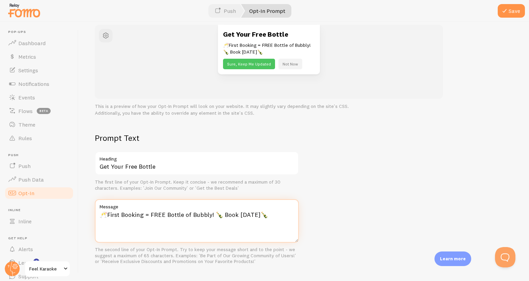
click at [265, 215] on textarea "🥂First Booking = FREE Bottle of Bubbly! 🍾 Book [DATE]🍾" at bounding box center [197, 220] width 204 height 43
click at [107, 214] on textarea "🥂First Booking = FREE Bottle of Bubbly! 🍾 Book [DATE]" at bounding box center [197, 220] width 204 height 43
type textarea "🥂 First Booking = FREE Bottle of Bubbly! 🍾 Book [DATE]"
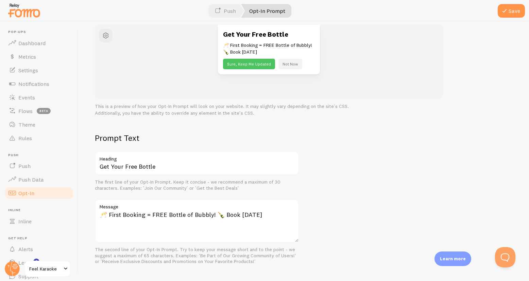
click at [372, 216] on div "Prompt Text Get Your Free Bottle Heading The first line of your Opt-In Prompt. …" at bounding box center [304, 286] width 418 height 307
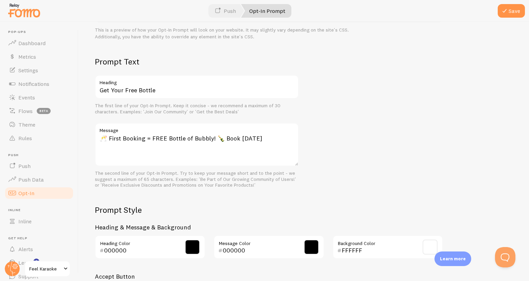
scroll to position [155, 0]
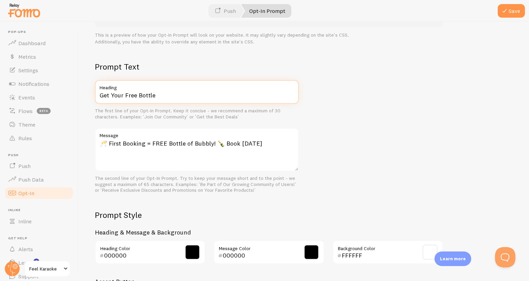
drag, startPoint x: 190, startPoint y: 95, endPoint x: 80, endPoint y: 92, distance: 110.1
click at [80, 92] on div "Opt-In Prompt Customize your Push Notification Opt-In Prompt to boost opt-ins. …" at bounding box center [303, 152] width 450 height 260
type input "Subscribe for FREE"
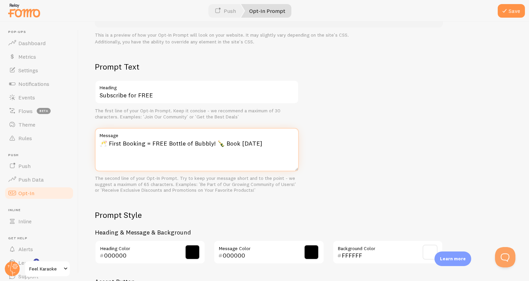
drag, startPoint x: 220, startPoint y: 144, endPoint x: 214, endPoint y: 144, distance: 6.8
click at [214, 144] on textarea "🥂 First Booking = FREE Bottle of Bubbly! 🍾 Book [DATE]" at bounding box center [197, 149] width 204 height 43
type textarea "🥂 First Booking = FREE Bottle of Bubbly! Book [DATE]"
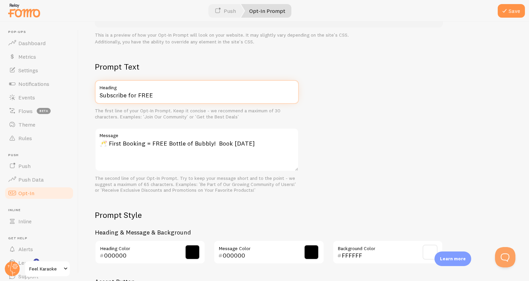
click at [187, 98] on input "Subscribe for FREE" at bounding box center [197, 92] width 204 height 24
paste input "🍾"
type input "Subscribe for FREE 🍾"
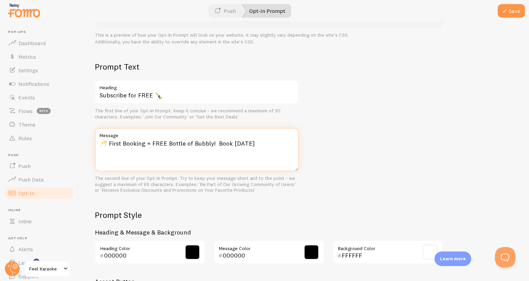
click at [192, 155] on textarea "🥂 First Booking = FREE Bottle of Bubbly! Book [DATE]" at bounding box center [197, 149] width 204 height 43
drag, startPoint x: 216, startPoint y: 143, endPoint x: 250, endPoint y: 145, distance: 34.0
click at [250, 145] on textarea "🥂 First Booking = FREE Bottle of Bubbly! Book [DATE]" at bounding box center [197, 149] width 204 height 43
click at [274, 149] on textarea "🥂 First Booking = FREE Bottle of Bubbly! Book [DATE]" at bounding box center [197, 149] width 204 height 43
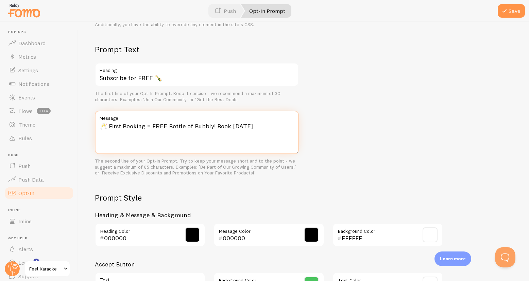
scroll to position [171, 0]
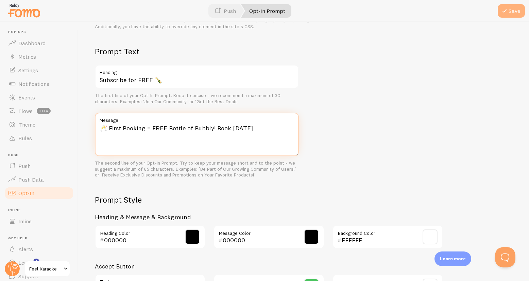
type textarea "🥂 First Booking = FREE Bottle of Bubbly! Book [DATE]"
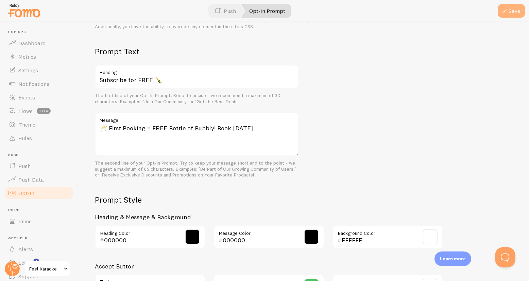
click at [510, 9] on button "Save" at bounding box center [510, 11] width 27 height 14
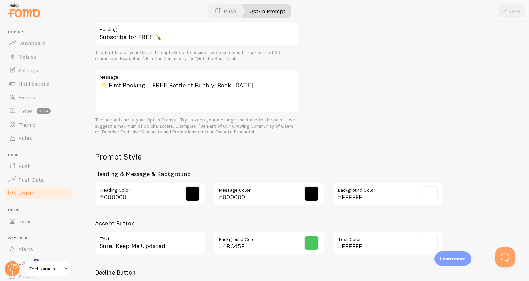
scroll to position [216, 0]
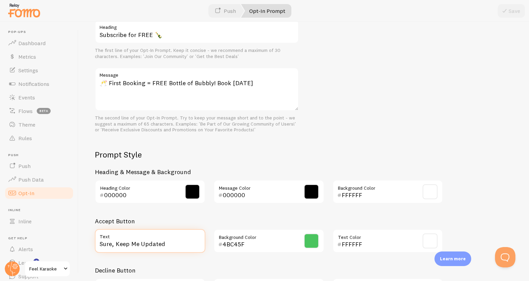
drag, startPoint x: 170, startPoint y: 243, endPoint x: 90, endPoint y: 241, distance: 79.2
click at [91, 241] on div "Sure, Keep Me Updated Text" at bounding box center [150, 241] width 119 height 24
type input "J"
type input "i"
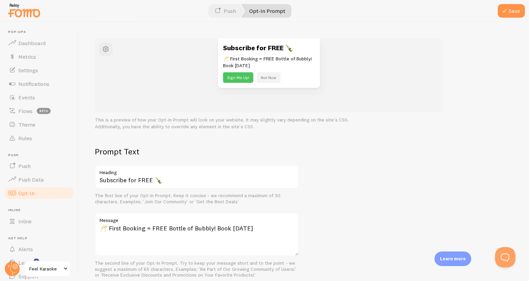
scroll to position [71, 0]
type input "Sign Me Up!"
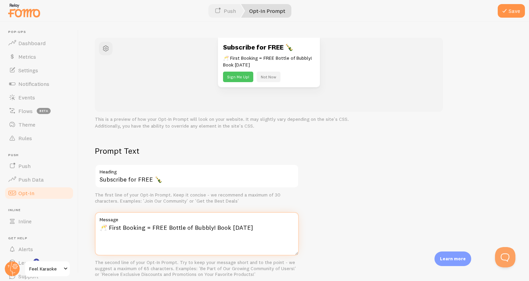
drag, startPoint x: 248, startPoint y: 229, endPoint x: 216, endPoint y: 228, distance: 32.6
click at [215, 227] on textarea "🥂 First Booking = FREE Bottle of Bubbly! Book [DATE]" at bounding box center [197, 233] width 204 height 43
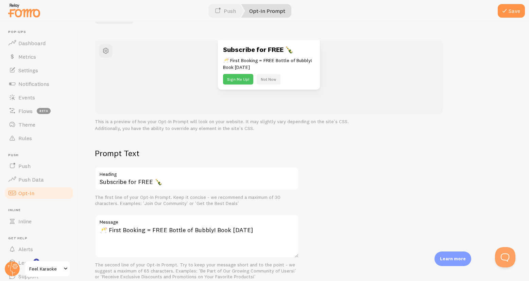
scroll to position [70, 0]
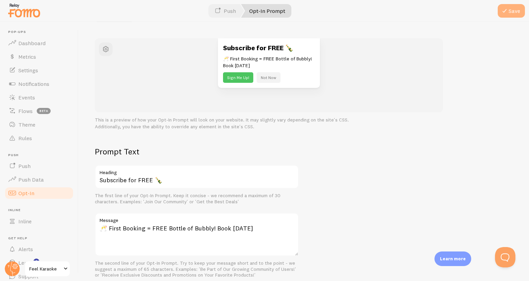
click at [515, 8] on button "Save" at bounding box center [510, 11] width 27 height 14
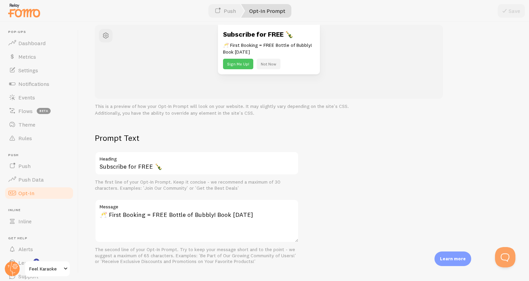
scroll to position [83, 0]
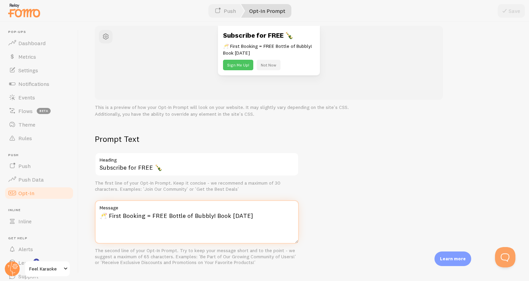
drag, startPoint x: 248, startPoint y: 217, endPoint x: 214, endPoint y: 216, distance: 34.7
click at [214, 216] on textarea "🥂 First Booking = FREE Bottle of Bubbly! Book [DATE]" at bounding box center [197, 221] width 204 height 43
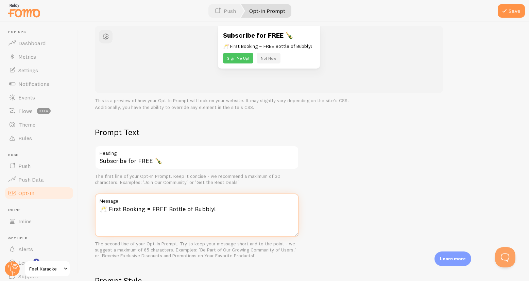
type textarea "🥂 First Booking = FREE Bottle of Bubbly!"
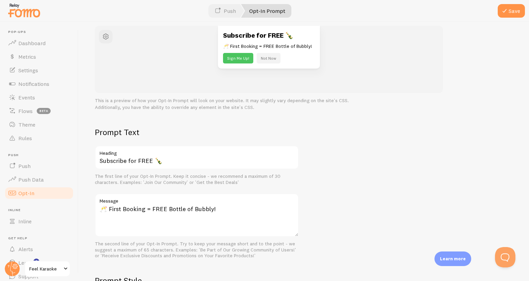
click at [368, 208] on div "Prompt Text Subscribe for FREE 🍾 Heading The first line of your Opt-In Prompt. …" at bounding box center [304, 280] width 418 height 307
click at [508, 12] on span at bounding box center [504, 11] width 8 height 8
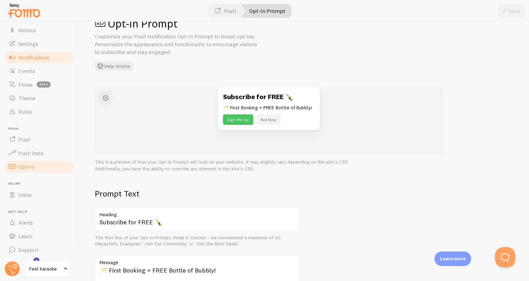
scroll to position [1, 0]
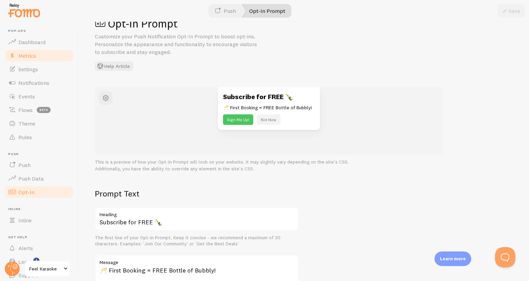
click at [25, 59] on span "Metrics" at bounding box center [27, 55] width 18 height 7
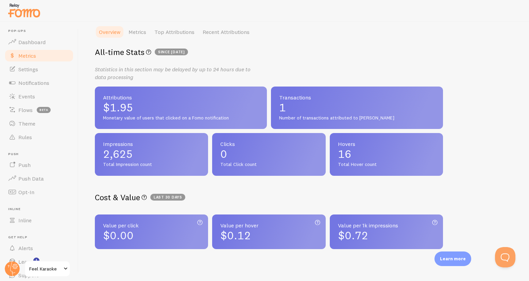
scroll to position [48, 0]
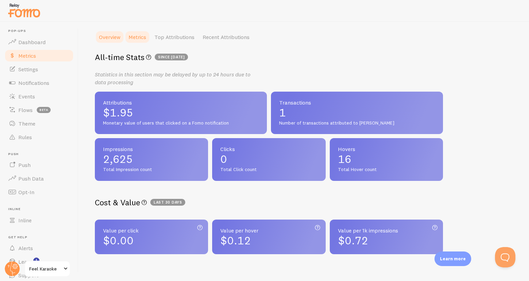
click at [137, 36] on link "Metrics" at bounding box center [137, 37] width 26 height 14
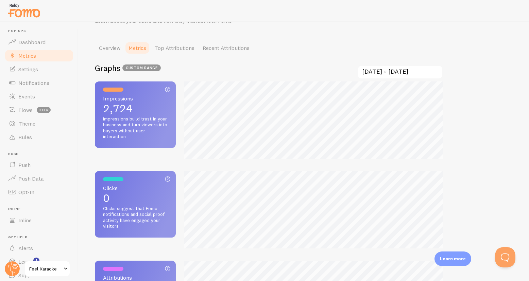
scroll to position [0, 0]
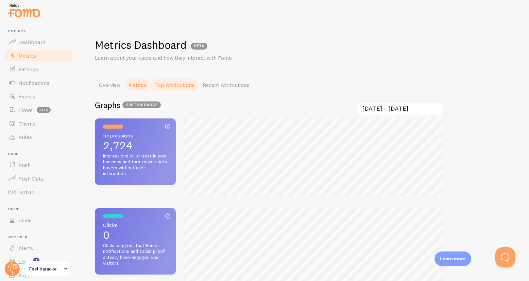
click at [169, 84] on link "Top Attributions" at bounding box center [174, 85] width 48 height 14
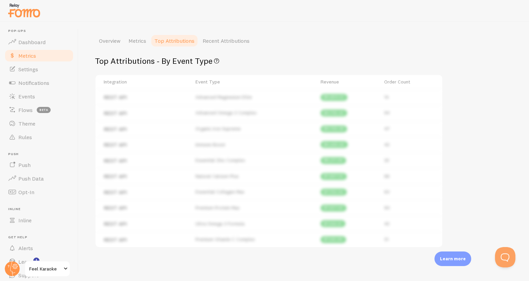
scroll to position [45, 0]
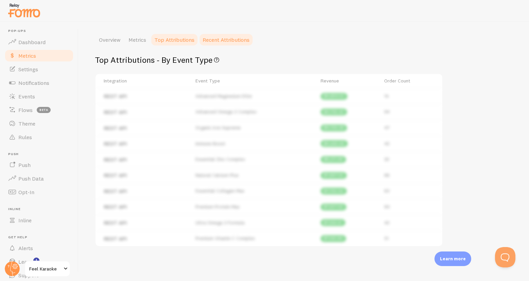
click at [223, 39] on link "Recent Attributions" at bounding box center [225, 40] width 55 height 14
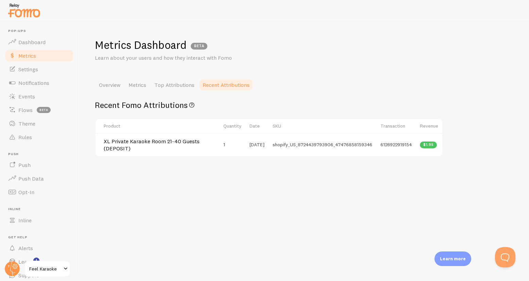
scroll to position [0, 0]
click at [180, 83] on link "Top Attributions" at bounding box center [174, 85] width 48 height 14
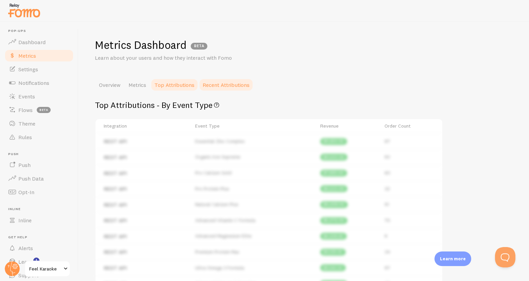
click at [224, 79] on link "Recent Attributions" at bounding box center [225, 85] width 55 height 14
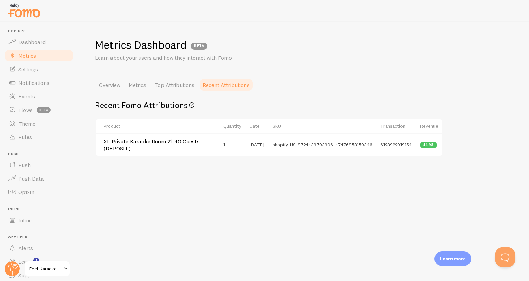
click at [132, 201] on div "Metrics Dashboard BETA Learn about your users and how they interact with Fomo O…" at bounding box center [303, 152] width 450 height 260
click at [32, 180] on span "Push Data" at bounding box center [30, 178] width 25 height 7
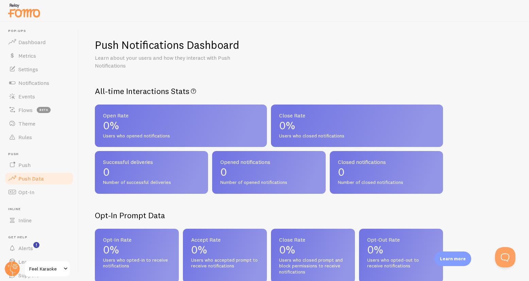
scroll to position [26, 0]
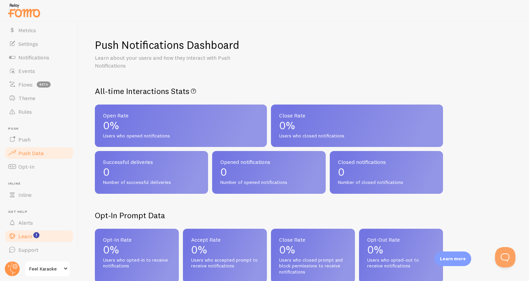
click at [24, 238] on span "Learn" at bounding box center [25, 236] width 14 height 7
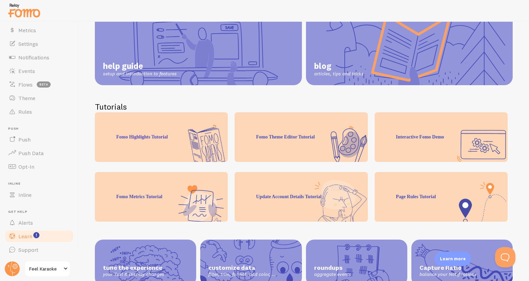
scroll to position [68, 0]
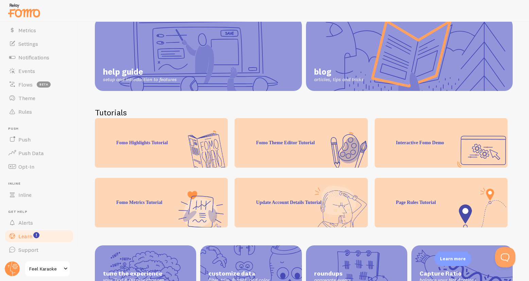
click at [422, 205] on div "Page Rules Tutorial" at bounding box center [440, 203] width 133 height 50
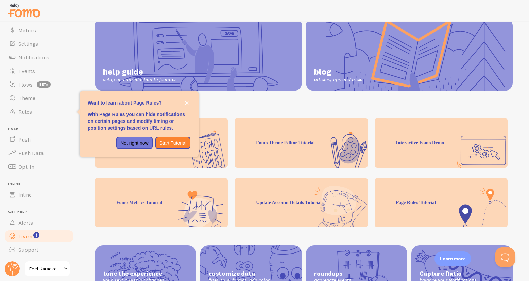
scroll to position [0, 0]
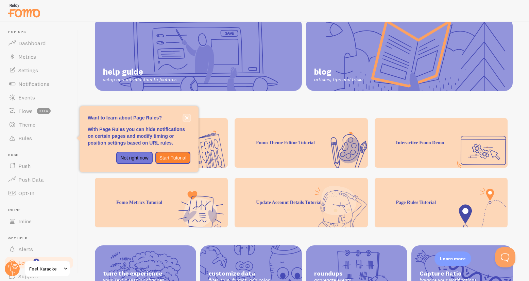
click at [187, 117] on icon "close," at bounding box center [187, 118] width 4 height 4
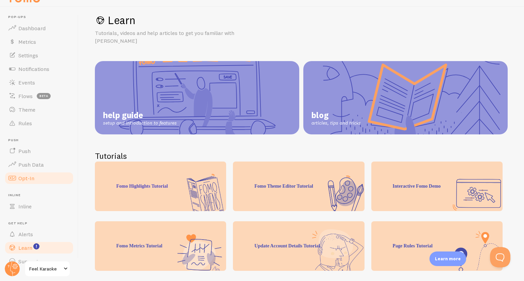
click at [25, 179] on span "Opt-In" at bounding box center [26, 178] width 16 height 7
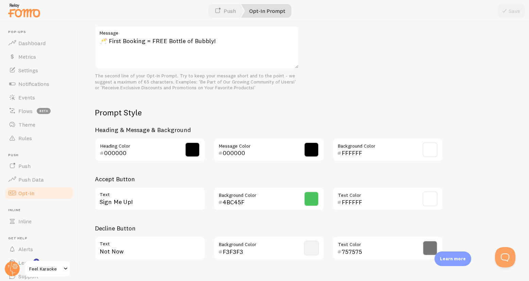
scroll to position [268, 0]
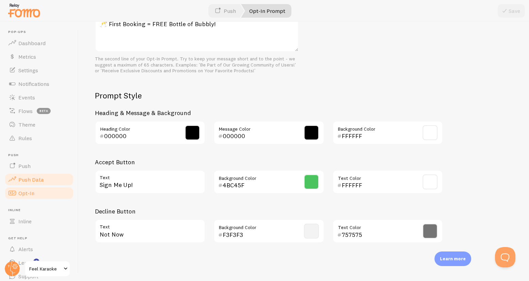
click at [29, 181] on span "Push Data" at bounding box center [30, 179] width 25 height 7
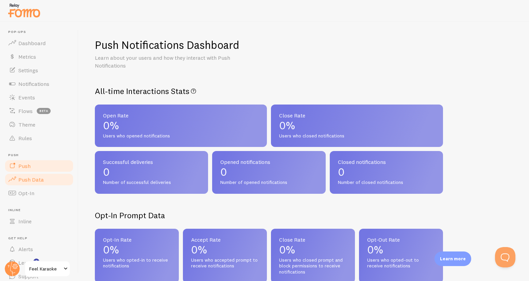
click at [23, 166] on span "Push" at bounding box center [24, 166] width 12 height 7
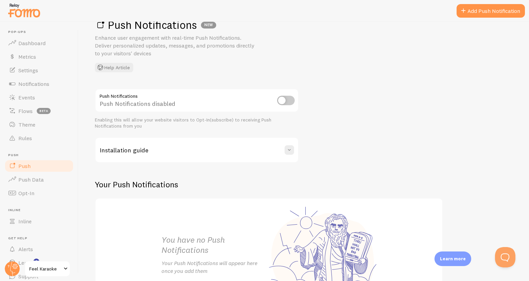
scroll to position [34, 0]
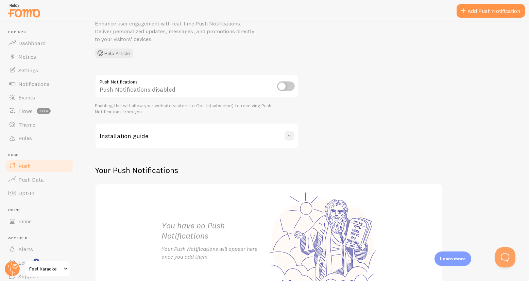
click at [289, 137] on span at bounding box center [289, 135] width 7 height 7
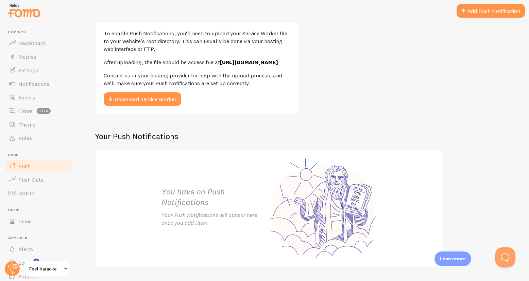
scroll to position [161, 0]
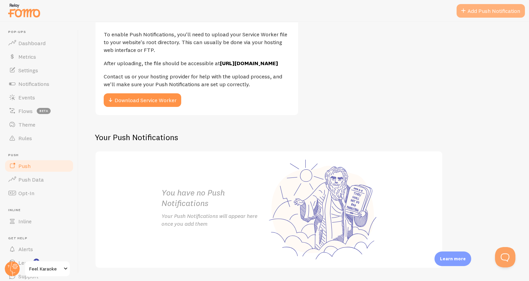
click at [471, 11] on link "Add Push Notification" at bounding box center [490, 11] width 68 height 14
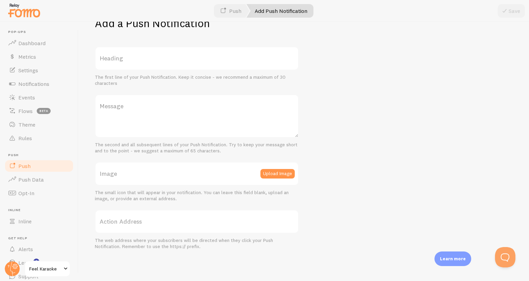
scroll to position [23, 0]
click at [417, 121] on div "Add a Push Notification Heading The first line of your Push Notification. Keep …" at bounding box center [303, 152] width 450 height 260
click at [196, 57] on label "Heading" at bounding box center [197, 58] width 204 height 24
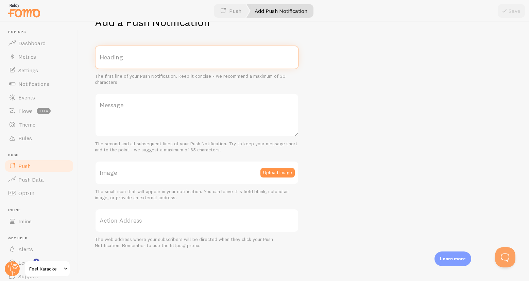
click at [196, 57] on input "Heading" at bounding box center [197, 58] width 204 height 24
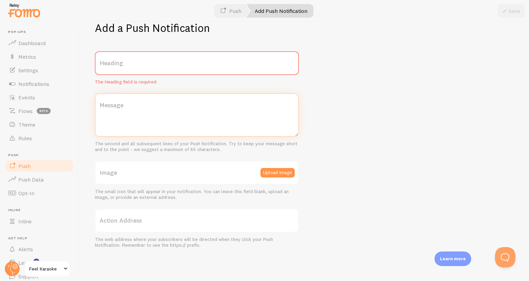
scroll to position [17, 0]
click at [174, 123] on textarea "Message" at bounding box center [197, 114] width 204 height 43
click at [168, 170] on div "Heading The Heading field is required Message The second and all subsequent lin…" at bounding box center [197, 149] width 204 height 197
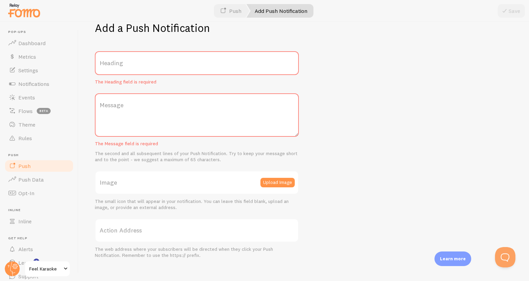
click at [349, 131] on div "Add a Push Notification Heading The Heading field is required Message The Messa…" at bounding box center [303, 152] width 450 height 260
click at [343, 150] on div "Add a Push Notification Heading The Heading field is required Message The Messa…" at bounding box center [303, 152] width 450 height 260
click at [152, 62] on label "Heading" at bounding box center [197, 63] width 204 height 24
click at [152, 62] on input "Heading" at bounding box center [197, 63] width 204 height 24
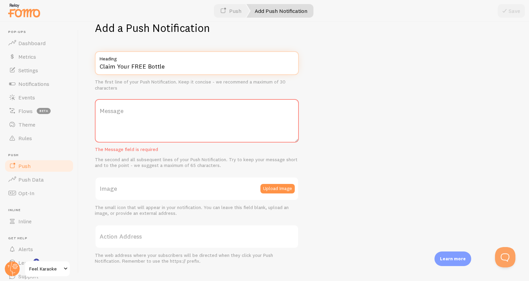
type input "Claim Your FREE Bottle"
drag, startPoint x: 170, startPoint y: 68, endPoint x: 91, endPoint y: 67, distance: 79.2
click at [91, 67] on div "Add a Push Notification Claim Your FREE Bottle Heading The first line of your P…" at bounding box center [303, 152] width 450 height 260
type input "W"
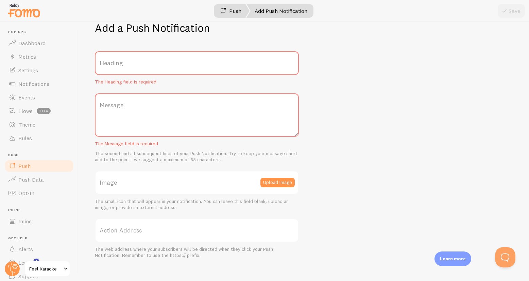
click at [226, 8] on span at bounding box center [223, 11] width 8 height 8
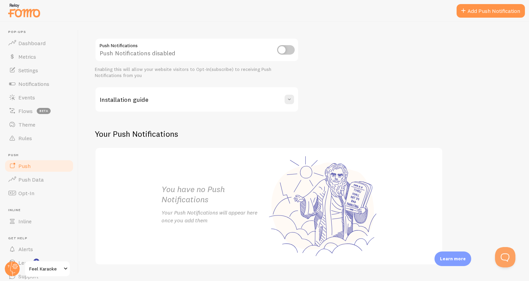
scroll to position [87, 0]
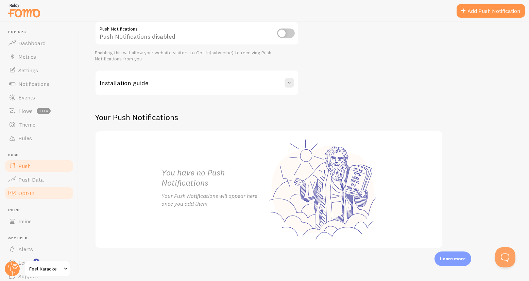
click at [27, 193] on span "Opt-In" at bounding box center [26, 193] width 16 height 7
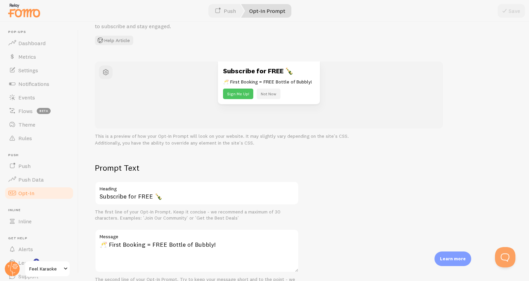
scroll to position [50, 0]
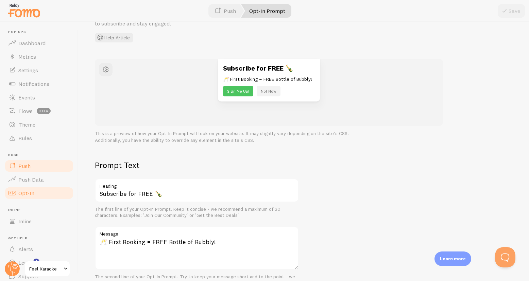
click at [21, 170] on link "Push" at bounding box center [39, 166] width 70 height 14
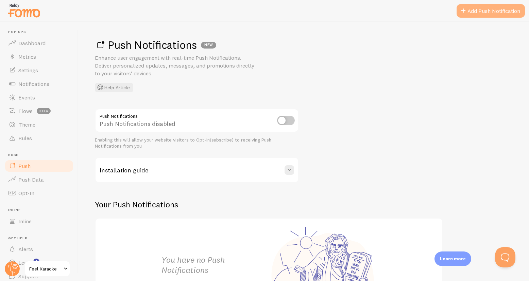
click at [481, 12] on link "Add Push Notification" at bounding box center [490, 11] width 68 height 14
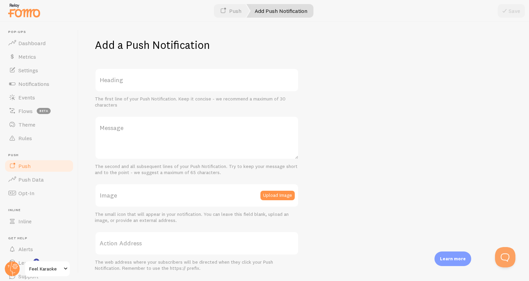
click at [399, 170] on div "Add a Push Notification Heading The first line of your Push Notification. Keep …" at bounding box center [303, 152] width 450 height 260
click at [214, 81] on label "Heading" at bounding box center [197, 80] width 204 height 24
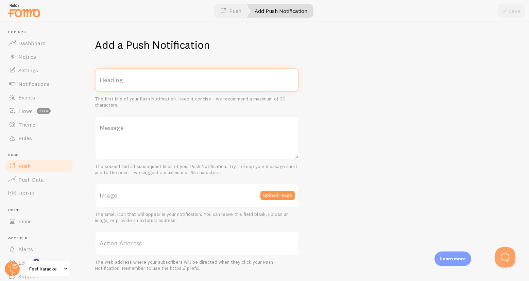
click at [214, 81] on input "Heading" at bounding box center [197, 80] width 204 height 24
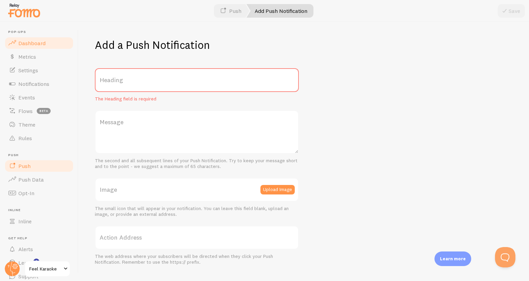
click at [26, 42] on span "Dashboard" at bounding box center [31, 43] width 27 height 7
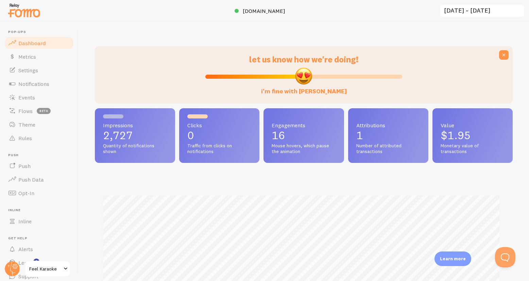
scroll to position [178, 412]
click at [25, 70] on span "Settings" at bounding box center [28, 70] width 20 height 7
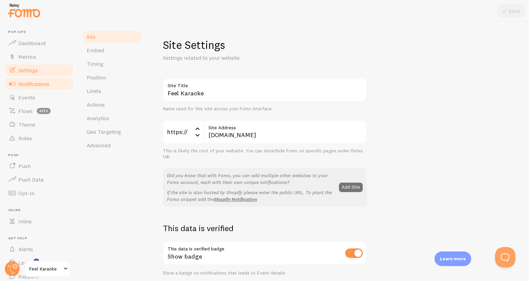
click at [26, 83] on span "Notifications" at bounding box center [33, 84] width 31 height 7
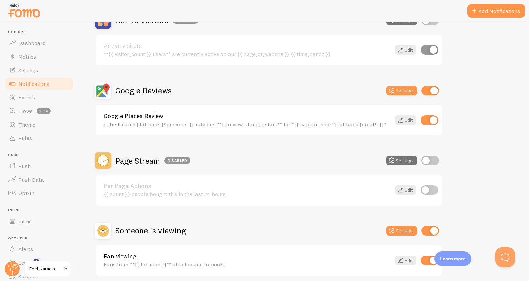
scroll to position [75, 0]
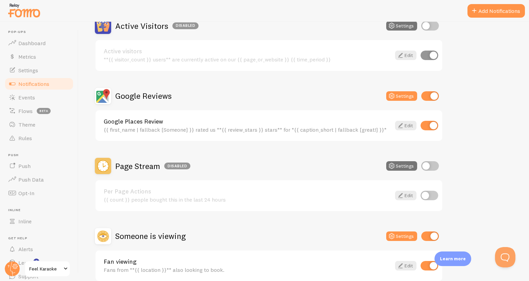
click at [429, 96] on input "checkbox" at bounding box center [430, 96] width 18 height 10
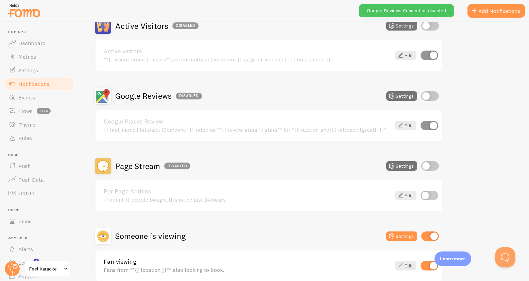
click at [433, 94] on input "checkbox" at bounding box center [430, 96] width 18 height 10
checkbox input "true"
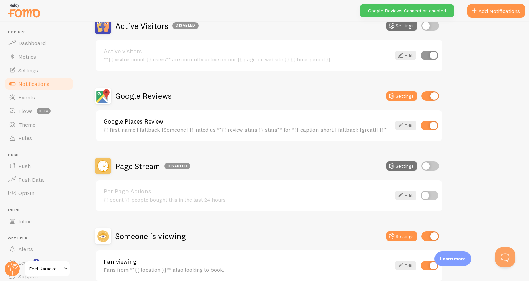
click at [488, 35] on div "Active Visitors Disabled Settings Active visitors **{{ visitor_count }} users**…" at bounding box center [304, 150] width 418 height 264
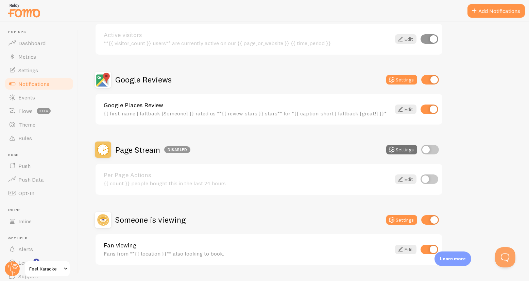
scroll to position [0, 0]
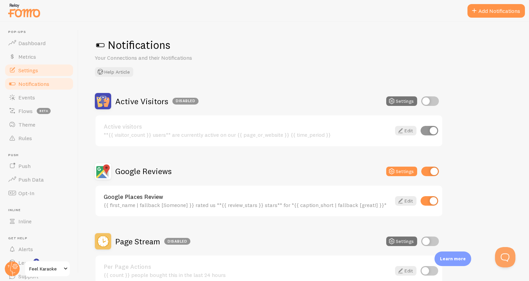
click at [33, 70] on span "Settings" at bounding box center [28, 70] width 20 height 7
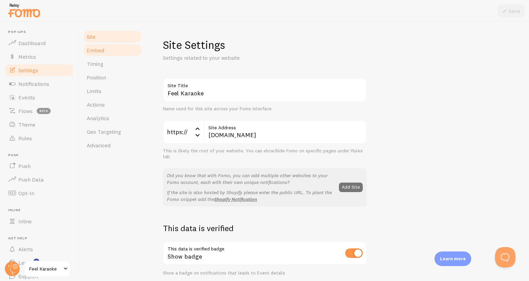
click at [104, 50] on link "Embed" at bounding box center [112, 50] width 59 height 14
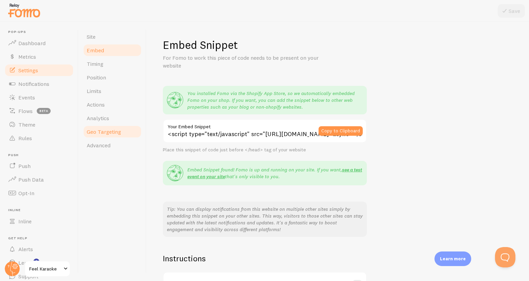
click at [91, 132] on span "Geo Targeting" at bounding box center [104, 131] width 34 height 7
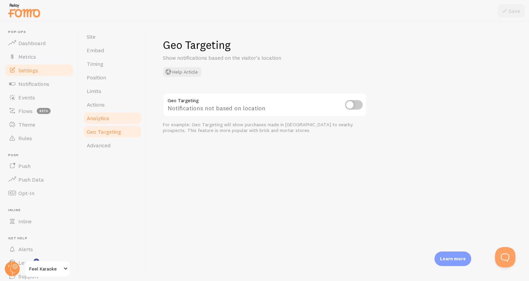
click at [94, 115] on span "Analytics" at bounding box center [98, 118] width 22 height 7
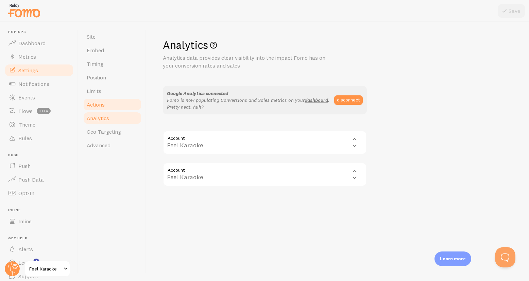
click at [95, 104] on span "Actions" at bounding box center [96, 104] width 18 height 7
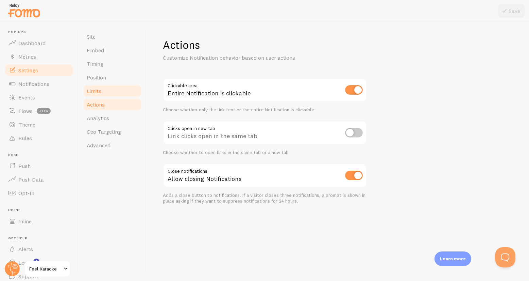
click at [95, 86] on link "Limits" at bounding box center [112, 91] width 59 height 14
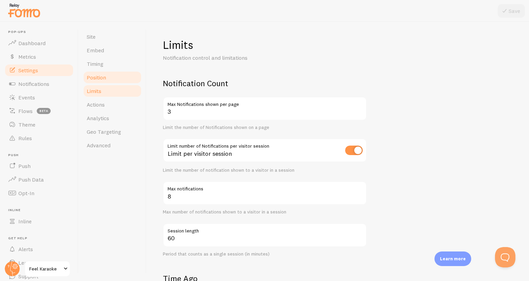
click at [95, 79] on span "Position" at bounding box center [96, 77] width 19 height 7
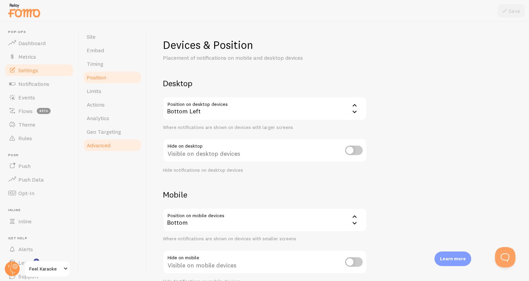
click at [95, 150] on link "Advanced" at bounding box center [112, 146] width 59 height 14
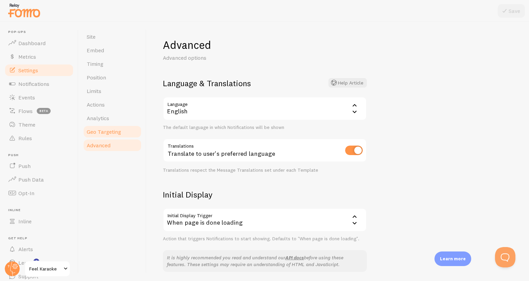
click at [101, 135] on span "Geo Targeting" at bounding box center [104, 131] width 34 height 7
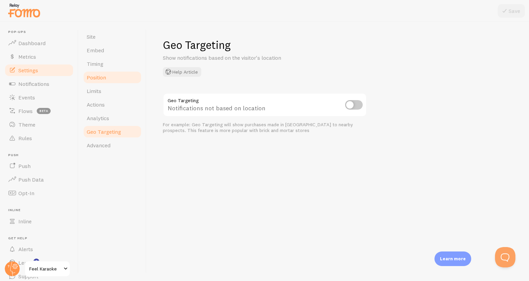
click at [99, 77] on span "Position" at bounding box center [96, 77] width 19 height 7
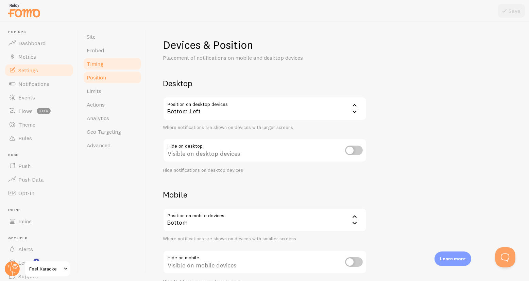
click at [99, 64] on span "Timing" at bounding box center [95, 63] width 17 height 7
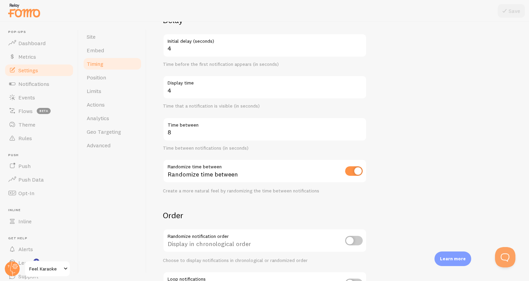
scroll to position [54, 0]
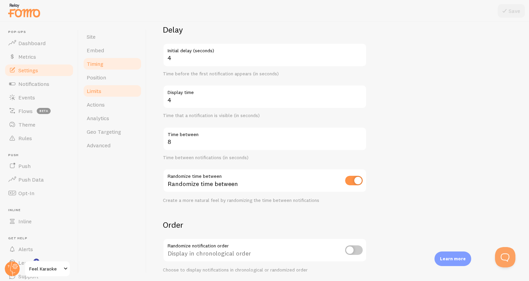
click at [100, 90] on span "Limits" at bounding box center [94, 91] width 15 height 7
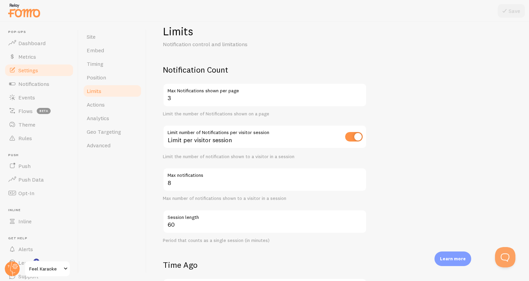
scroll to position [15, 0]
click at [40, 266] on span "Feel Karaoke" at bounding box center [45, 269] width 32 height 8
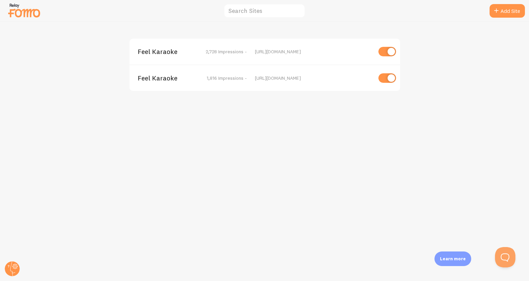
click at [159, 81] on span "Feel Karaoke" at bounding box center [165, 78] width 55 height 6
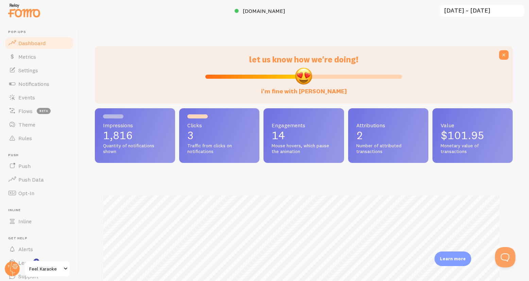
scroll to position [178, 412]
click at [31, 84] on span "Notifications" at bounding box center [33, 84] width 31 height 7
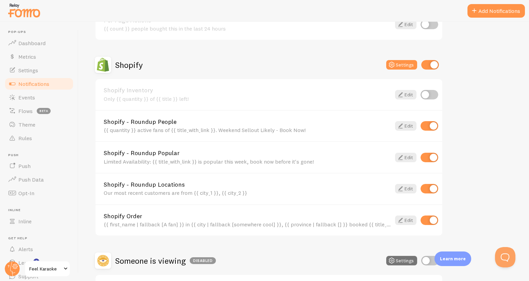
scroll to position [283, 0]
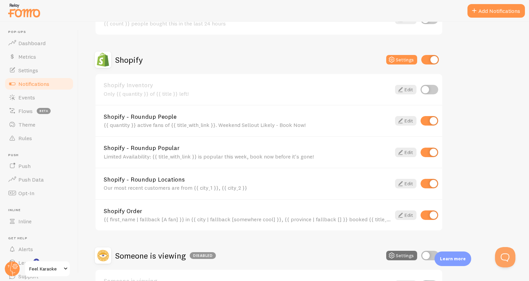
click at [427, 182] on input "checkbox" at bounding box center [429, 184] width 18 height 10
checkbox input "false"
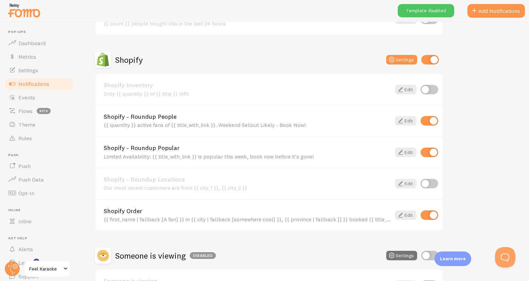
click at [481, 175] on div "Abandoned Cart Settings Abandoned Cart Template with Variables On Hold: {{ quan…" at bounding box center [304, 56] width 418 height 492
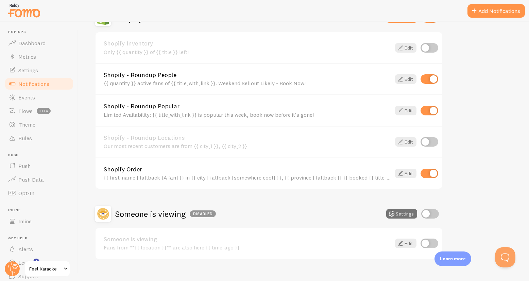
scroll to position [336, 0]
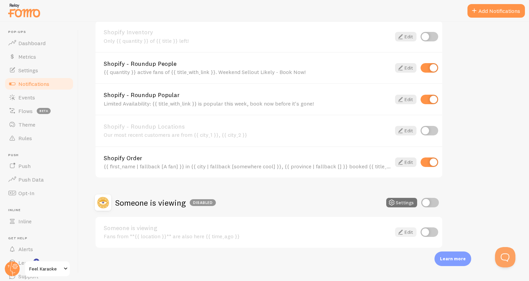
click at [404, 230] on link "Edit" at bounding box center [405, 233] width 21 height 10
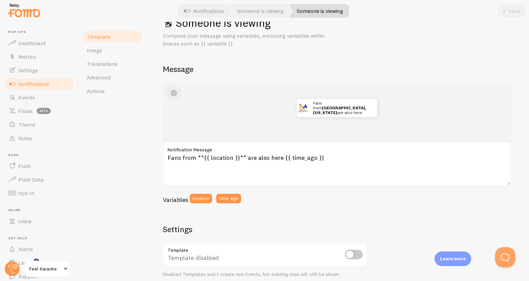
scroll to position [24, 0]
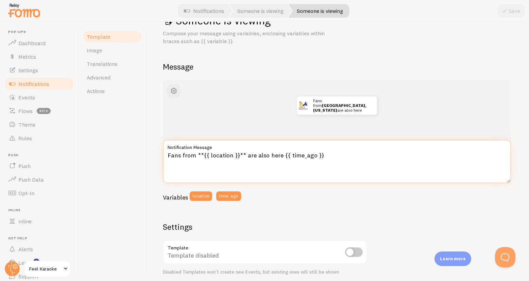
click at [330, 157] on textarea "Fans from **{{ location }}** are also here {{ time_ago }}" at bounding box center [337, 161] width 348 height 43
type textarea "Fans from **{{ location }}** are also here {{ time_ago }} Check Availability!"
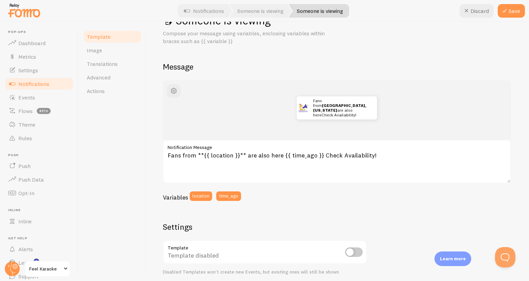
click at [368, 214] on div "Fans from [GEOGRAPHIC_DATA], [US_STATE] are also here about 4 minutes ago Check…" at bounding box center [338, 259] width 350 height 358
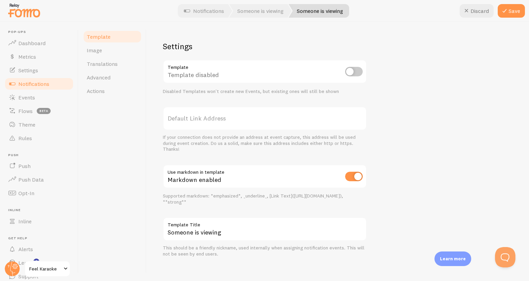
scroll to position [210, 0]
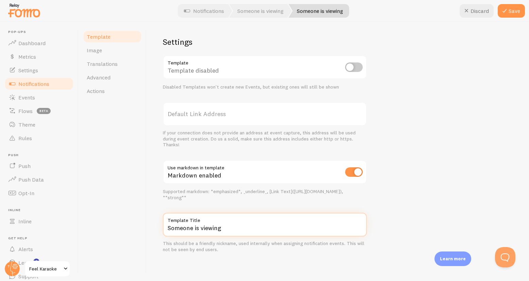
drag, startPoint x: 232, startPoint y: 228, endPoint x: 158, endPoint y: 224, distance: 74.5
click at [158, 224] on div "Someone is viewing Compose your message using variables, enclosing variables wi…" at bounding box center [337, 152] width 382 height 260
type input "Check Avails"
click at [413, 129] on div "Fans from [GEOGRAPHIC_DATA], [US_STATE] are also here about 4 minutes ago Check…" at bounding box center [338, 74] width 350 height 358
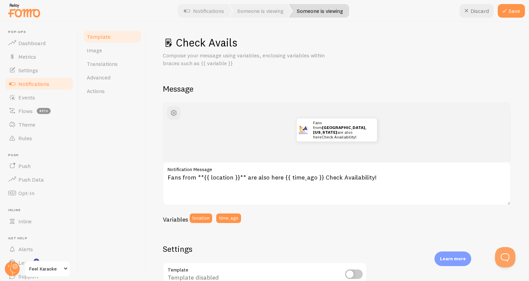
scroll to position [0, 0]
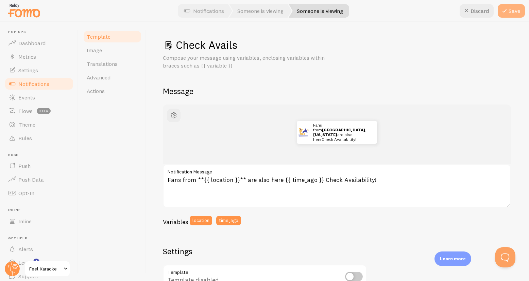
click at [510, 8] on button "Save" at bounding box center [510, 11] width 27 height 14
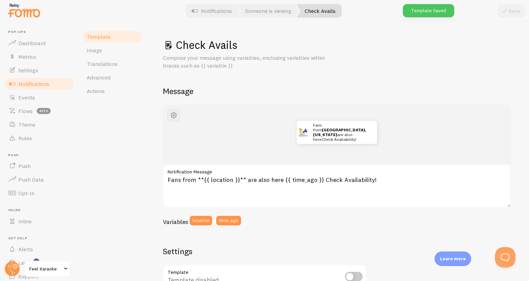
click at [27, 82] on span "Notifications" at bounding box center [33, 84] width 31 height 7
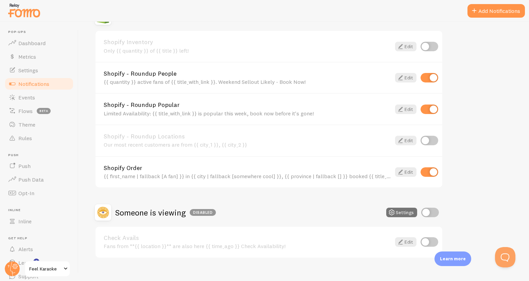
scroll to position [336, 0]
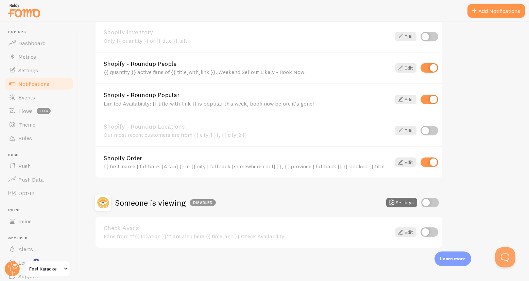
click at [431, 234] on input "checkbox" at bounding box center [429, 233] width 18 height 10
checkbox input "true"
click at [471, 197] on div "Abandoned Cart Settings Abandoned Cart Template with Variables On Hold: {{ quan…" at bounding box center [304, 3] width 418 height 492
click at [402, 202] on button "Settings" at bounding box center [401, 203] width 31 height 10
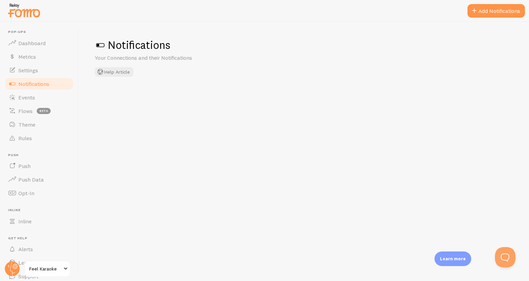
checkbox input "true"
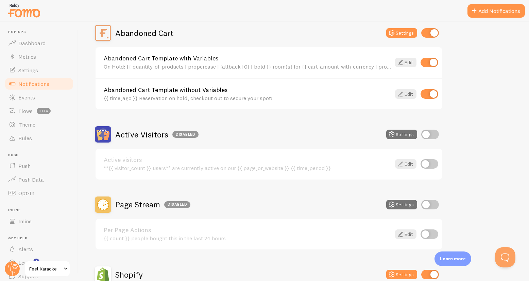
scroll to position [336, 0]
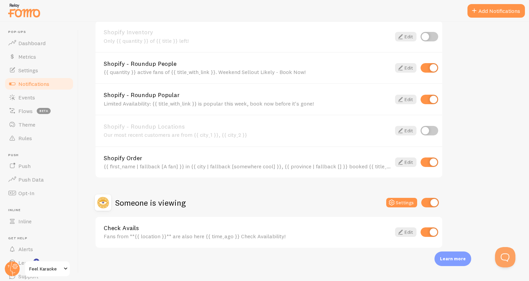
click at [498, 177] on div "Abandoned Cart Settings Abandoned Cart Template with Variables On Hold: {{ quan…" at bounding box center [304, 3] width 418 height 492
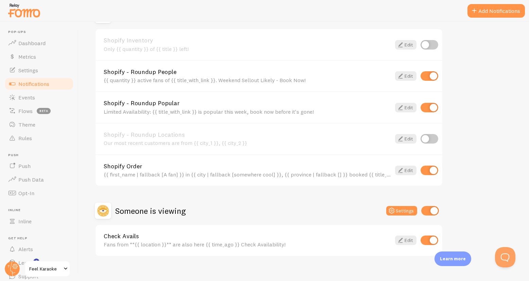
scroll to position [327, 0]
click at [500, 81] on div "Abandoned Cart Settings Abandoned Cart Template with Variables On Hold: {{ quan…" at bounding box center [304, 12] width 418 height 492
click at [43, 267] on span "Feel Karaoke" at bounding box center [45, 269] width 32 height 8
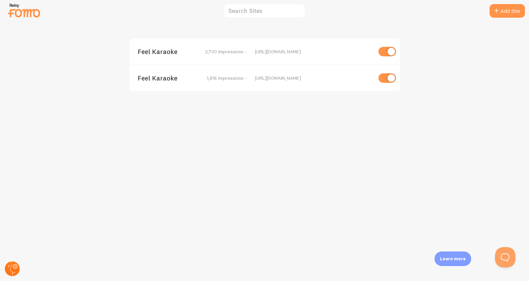
click at [13, 267] on circle at bounding box center [12, 269] width 15 height 15
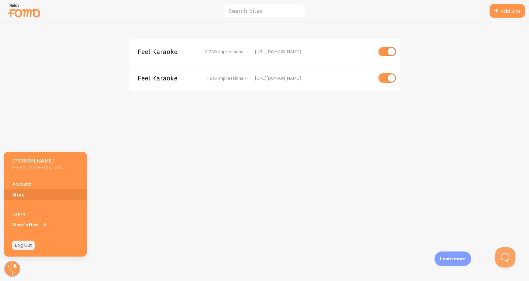
click at [23, 246] on link "Log Out" at bounding box center [23, 246] width 22 height 10
